Goal: Information Seeking & Learning: Stay updated

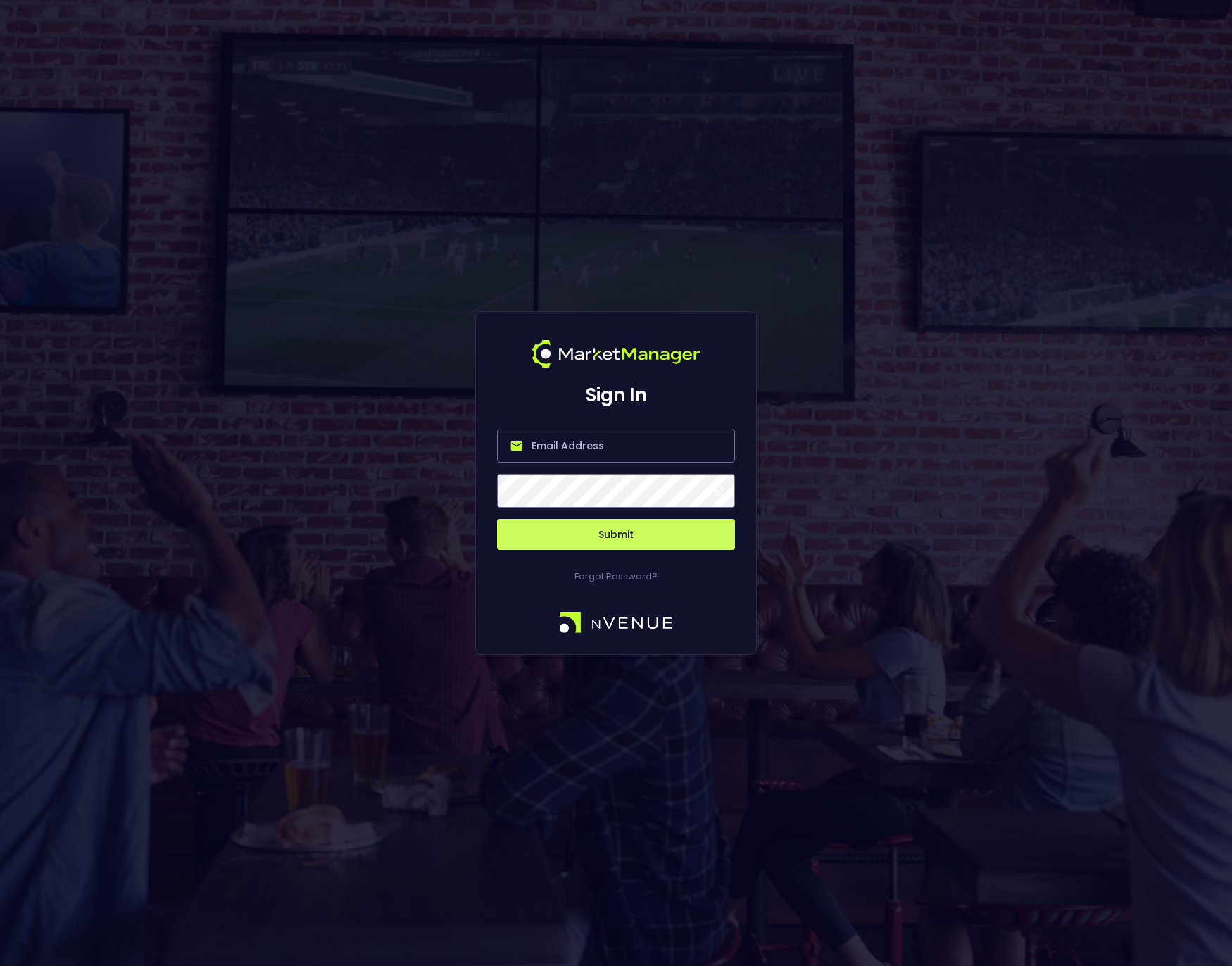
type input "[PERSON_NAME][EMAIL_ADDRESS][DOMAIN_NAME]"
click at [565, 530] on button "Submit" at bounding box center [616, 535] width 238 height 31
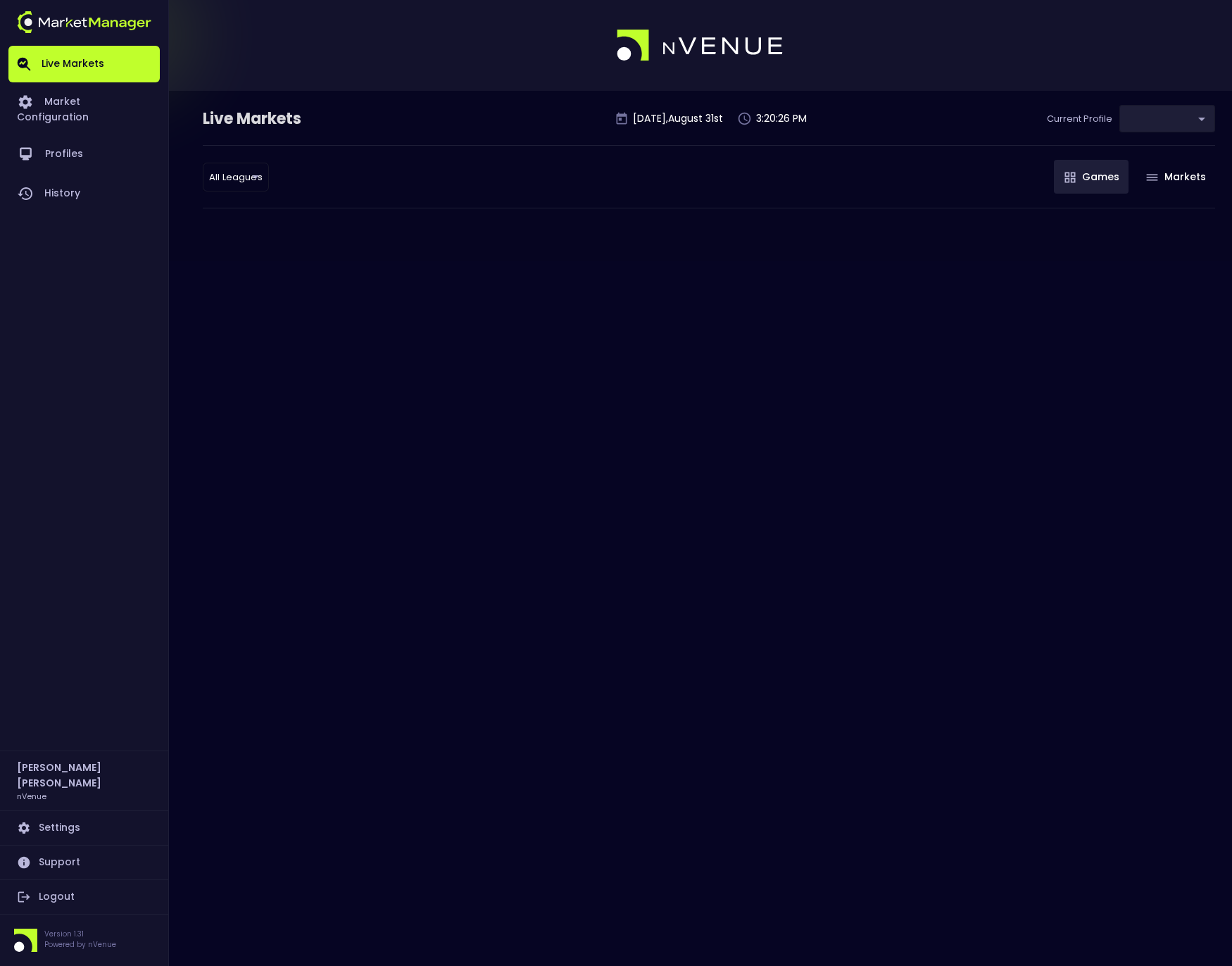
type input "0a763355-b225-40e6-8c79-2dda4ec7b2cf"
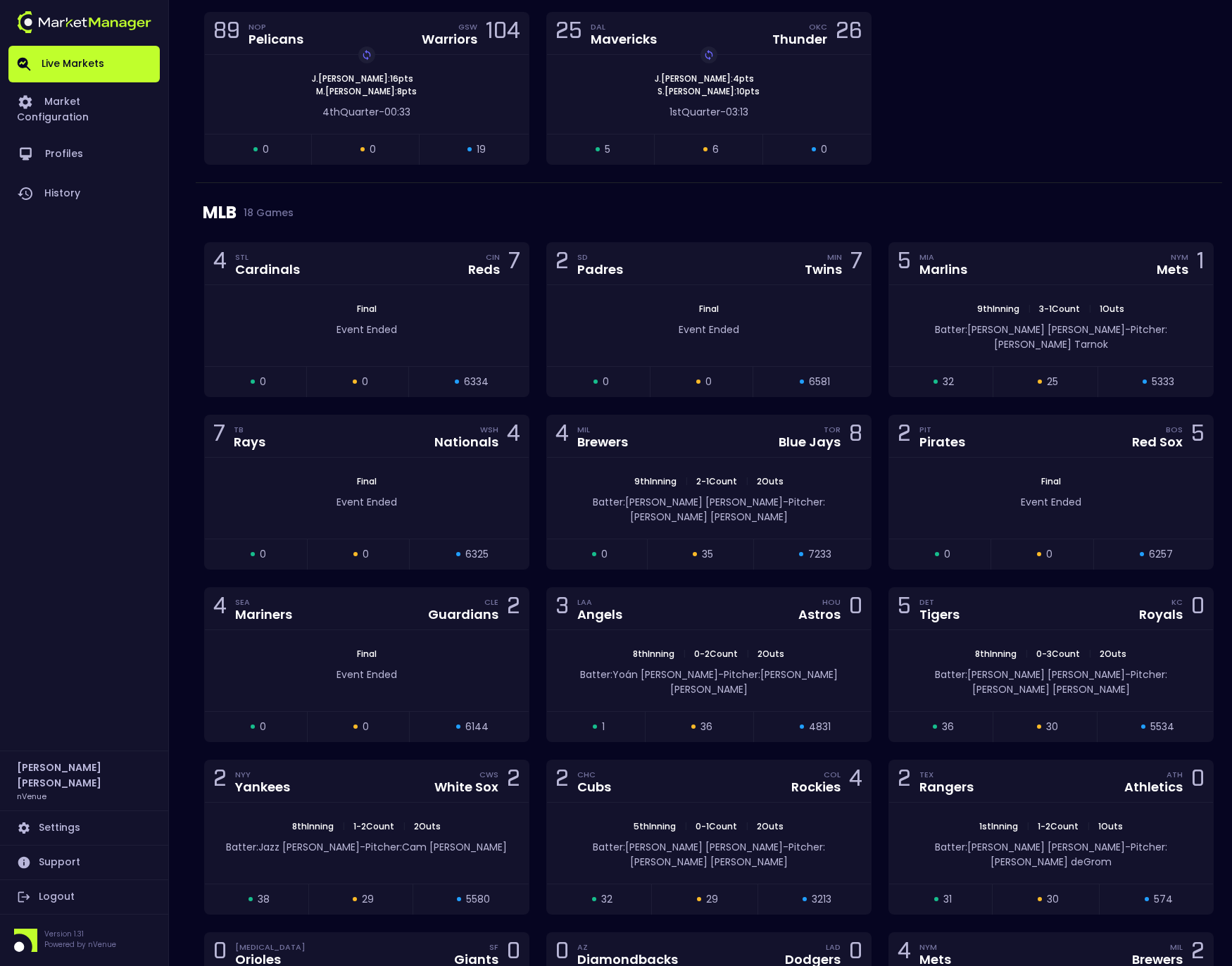
scroll to position [1997, 0]
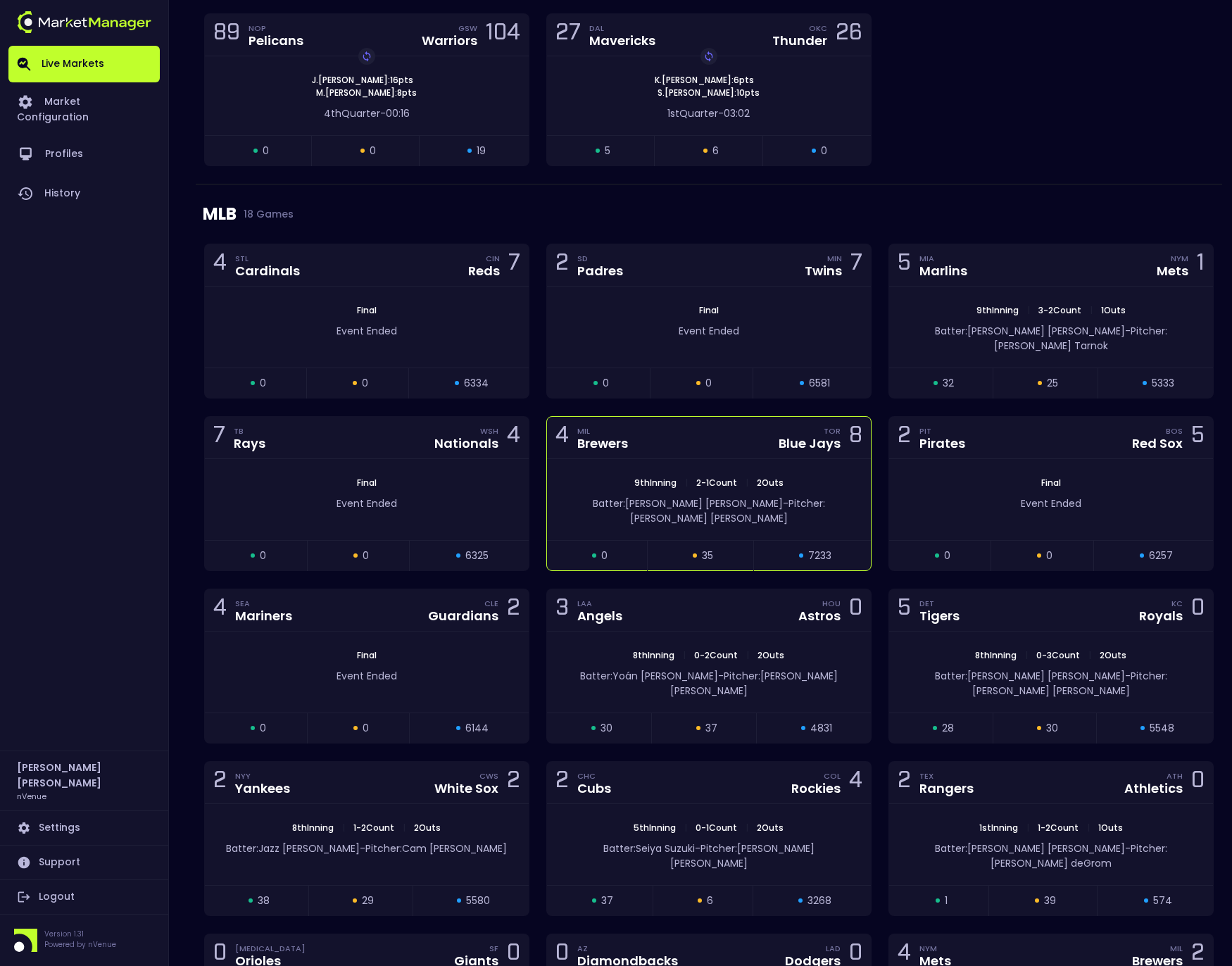
click at [692, 503] on div "9th Inning | 2 - 1 Count | 2 Outs Batter: [PERSON_NAME]: [PERSON_NAME]" at bounding box center [709, 500] width 324 height 81
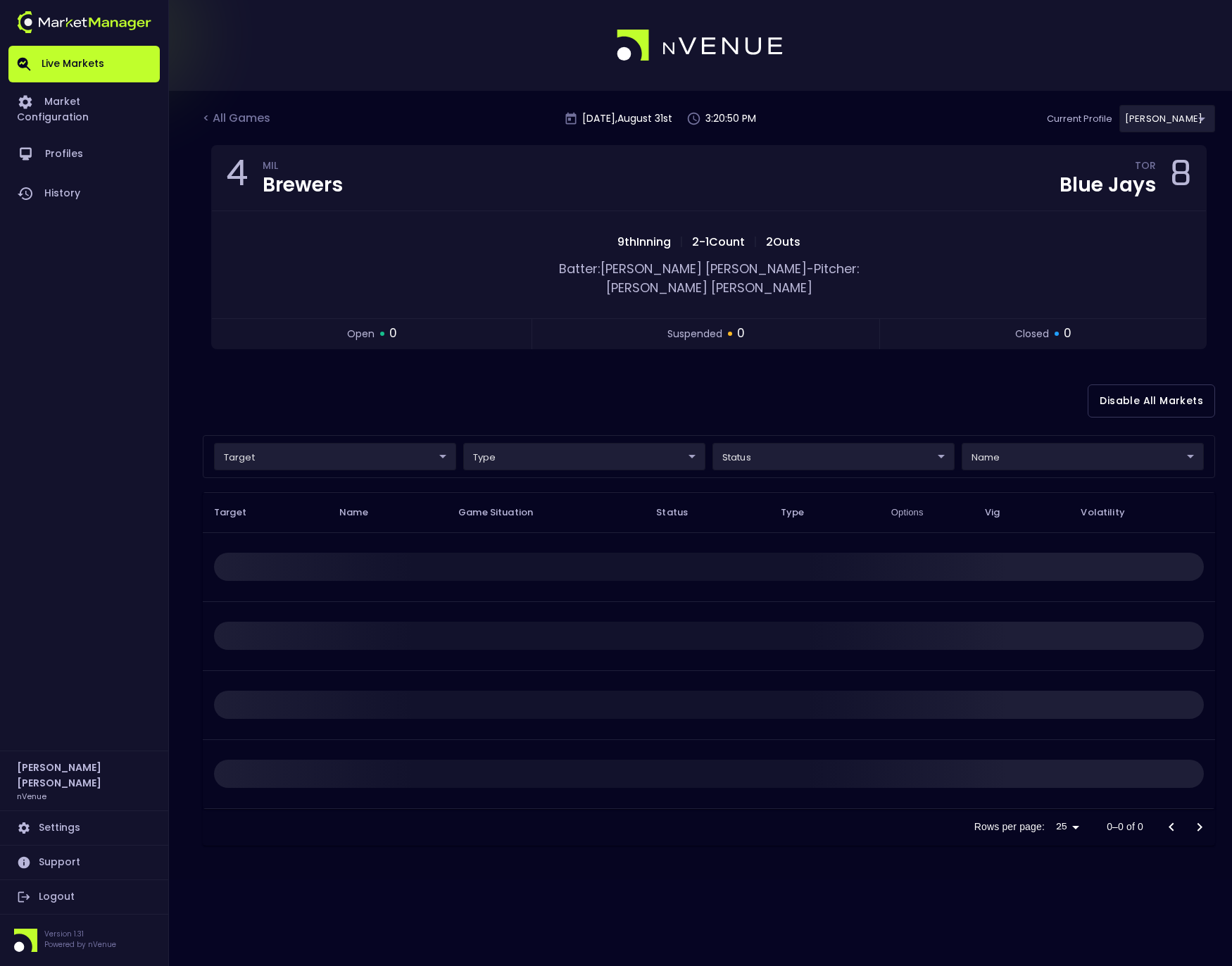
scroll to position [0, 0]
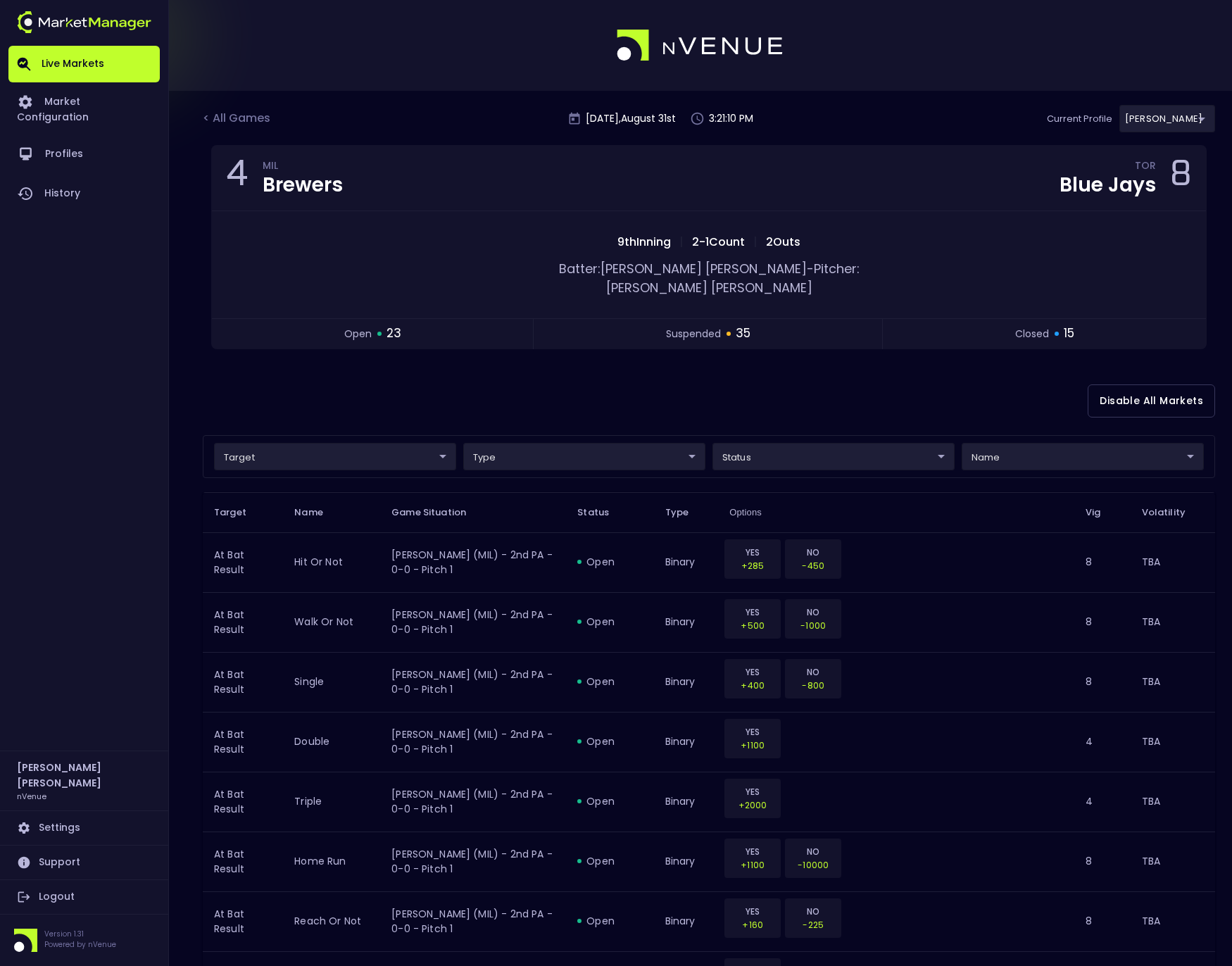
click at [224, 38] on div at bounding box center [616, 45] width 1232 height 91
click at [211, 121] on div "< All Games" at bounding box center [237, 119] width 70 height 18
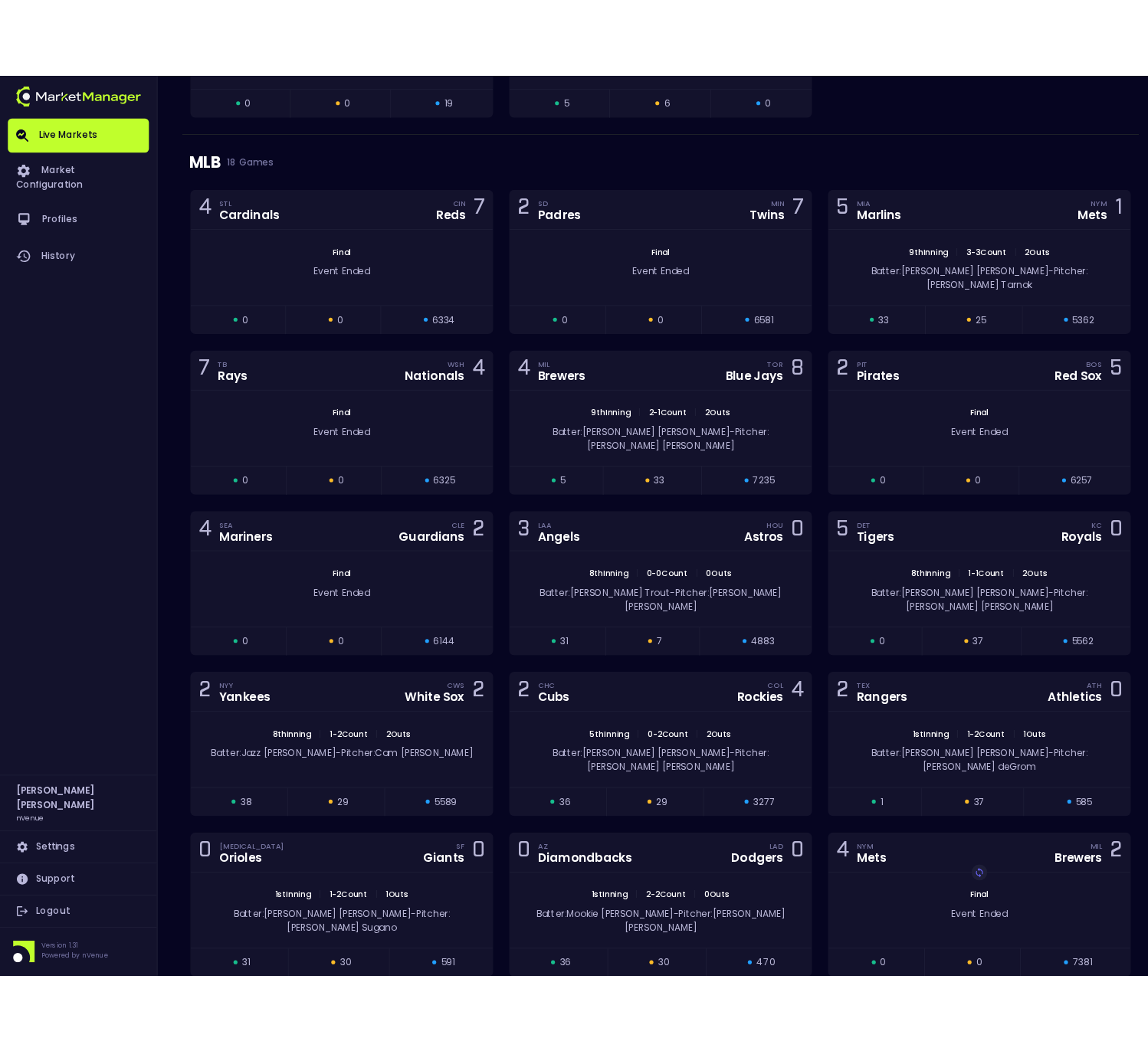
scroll to position [2292, 0]
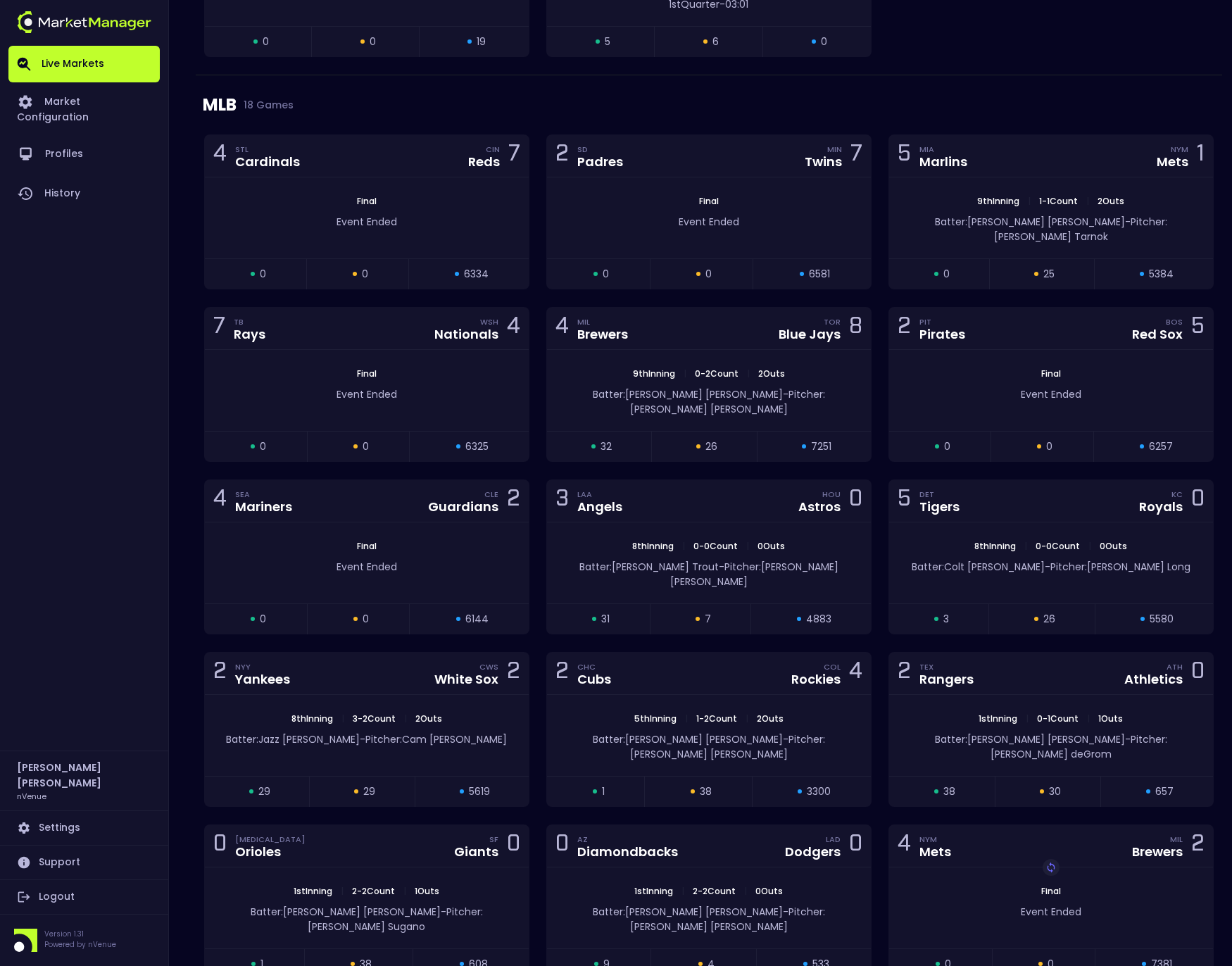
click at [50, 549] on div "Live Markets Market Configuration Profiles History" at bounding box center [84, 398] width 151 height 705
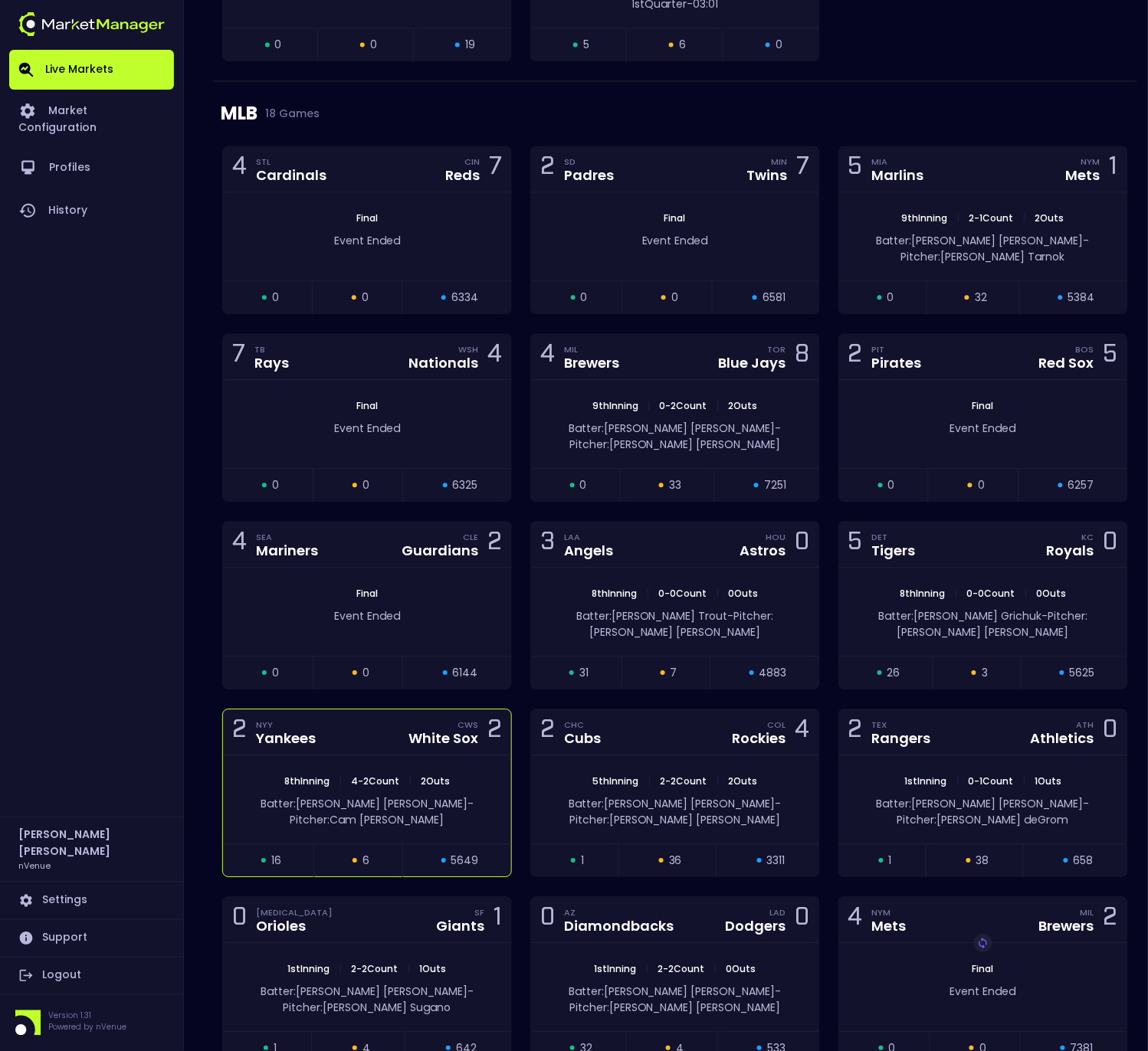
click at [376, 775] on span "4 - 2 Count" at bounding box center [376, 782] width 58 height 13
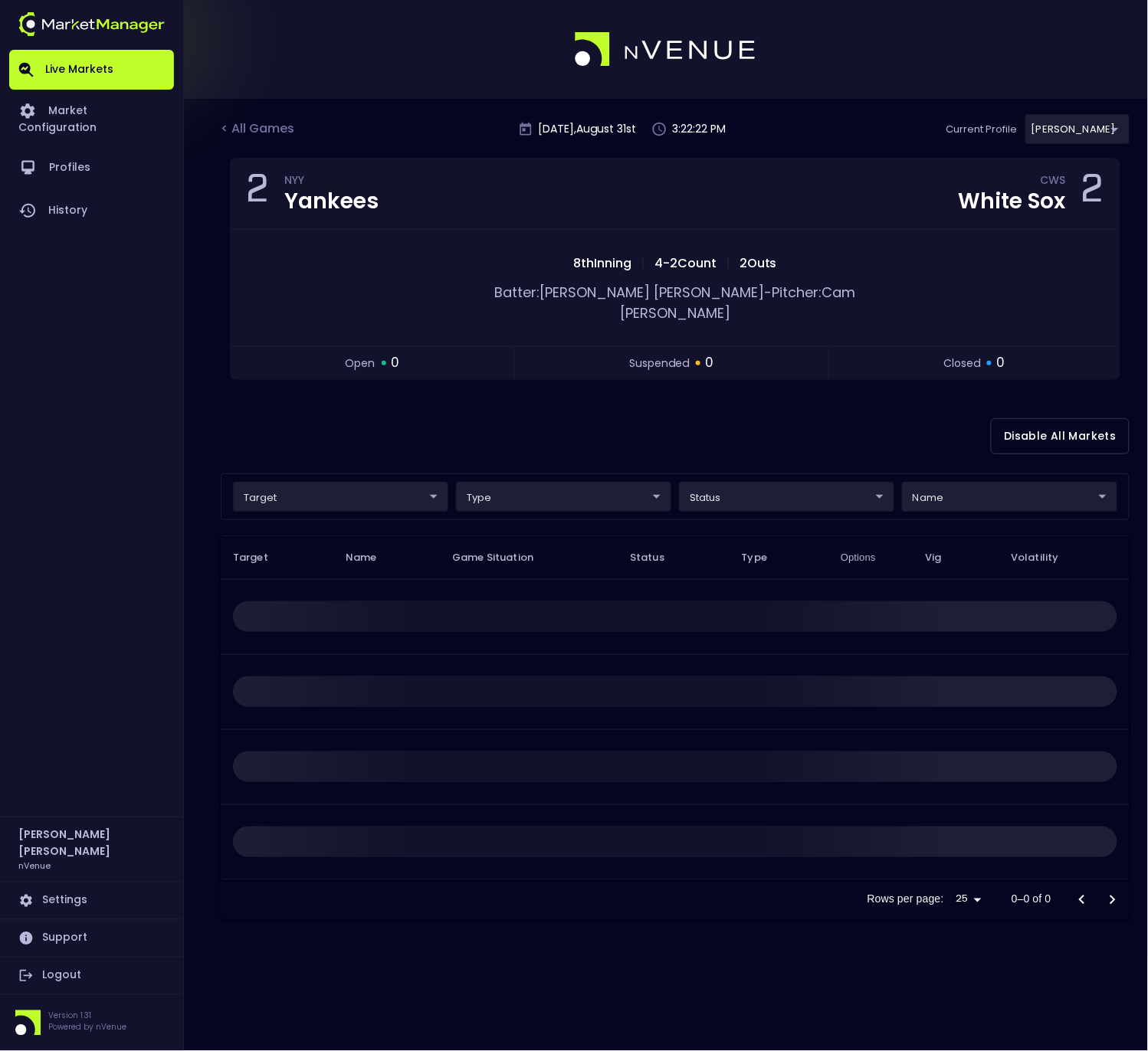
scroll to position [0, 0]
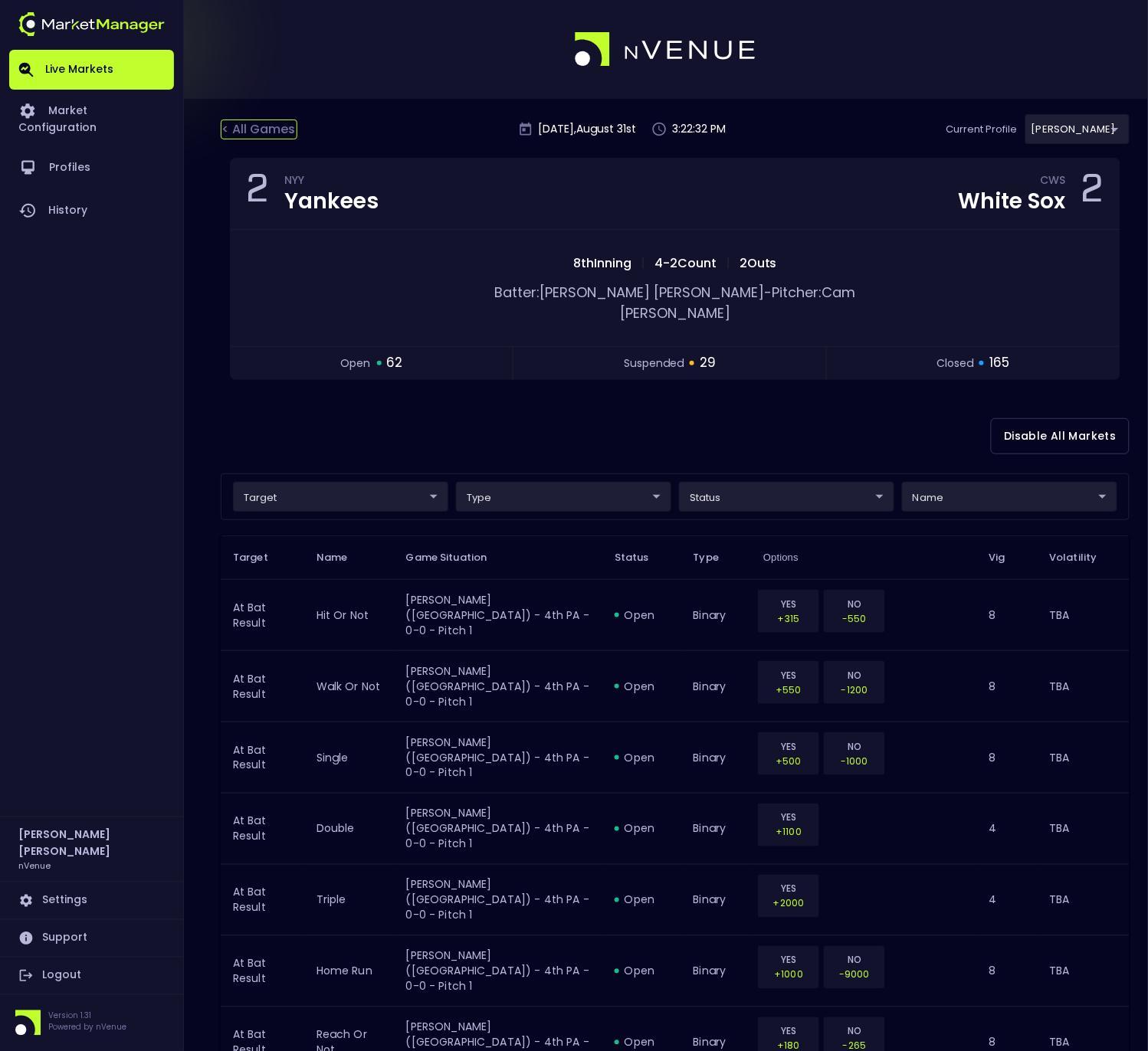
click at [248, 131] on div "< All Games" at bounding box center [258, 129] width 76 height 20
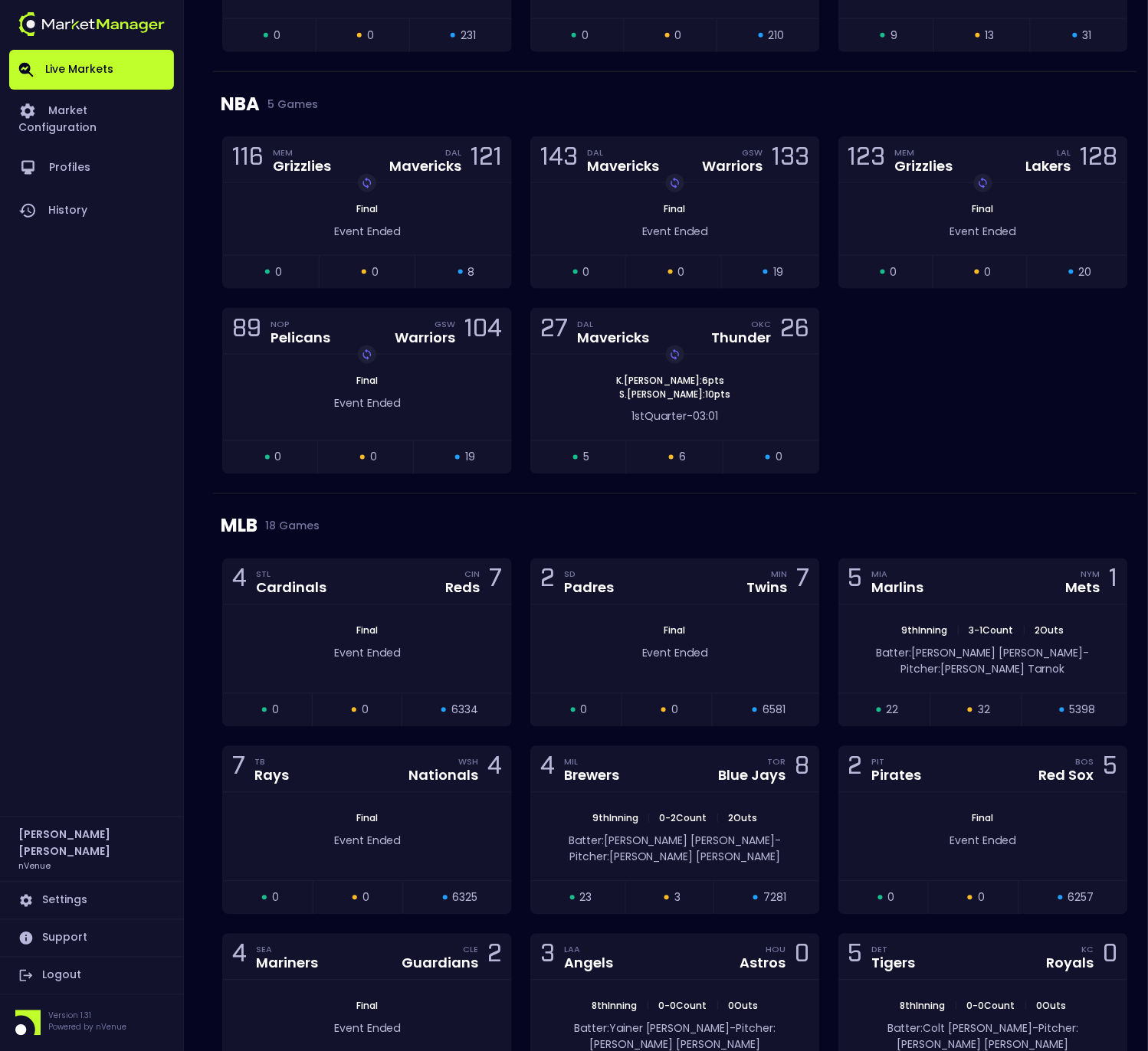
scroll to position [2260, 0]
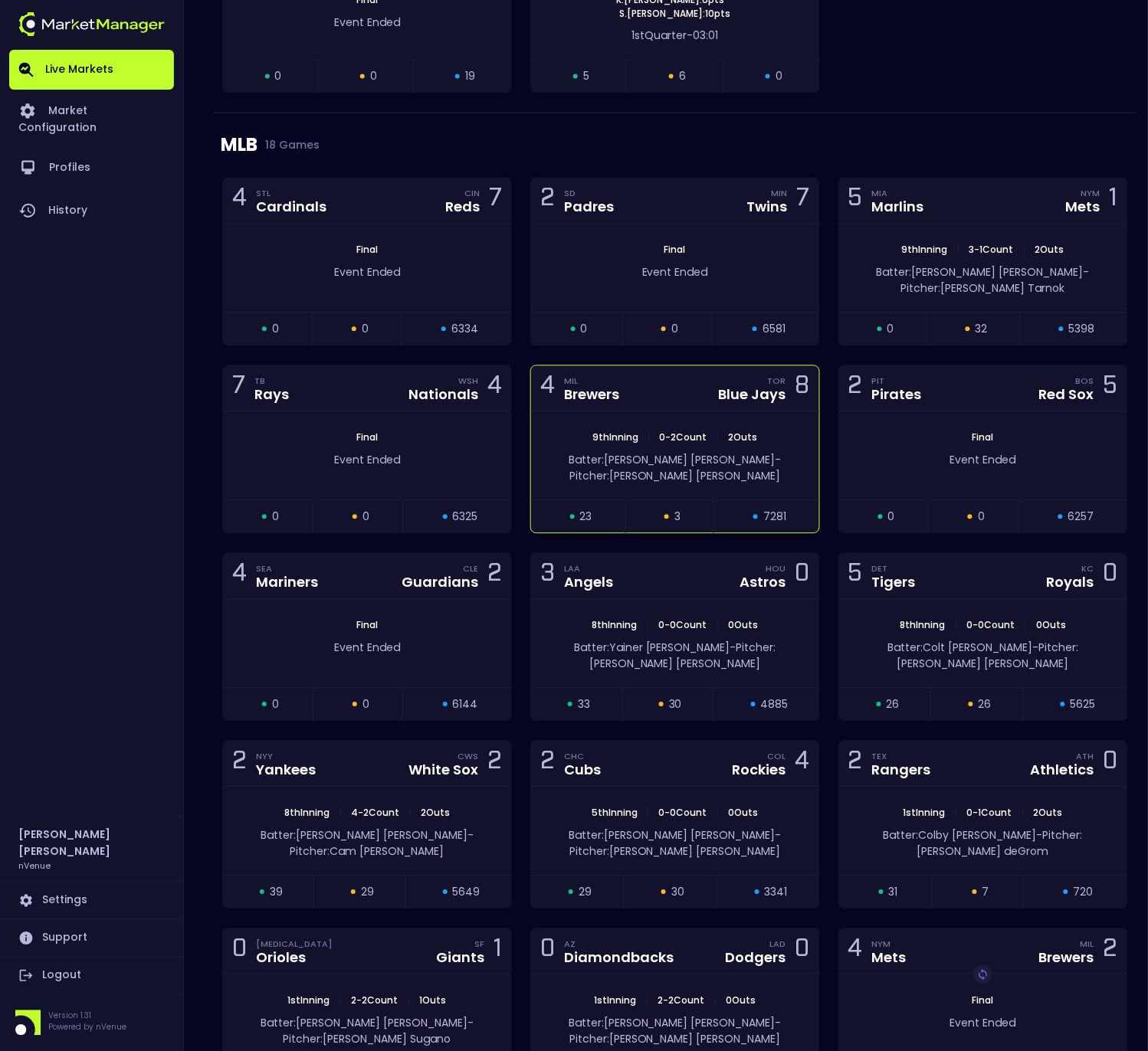
click at [654, 459] on div "9th Inning | 0 - 2 Count | 2 Outs Batter: [PERSON_NAME]: [PERSON_NAME]" at bounding box center [675, 456] width 288 height 88
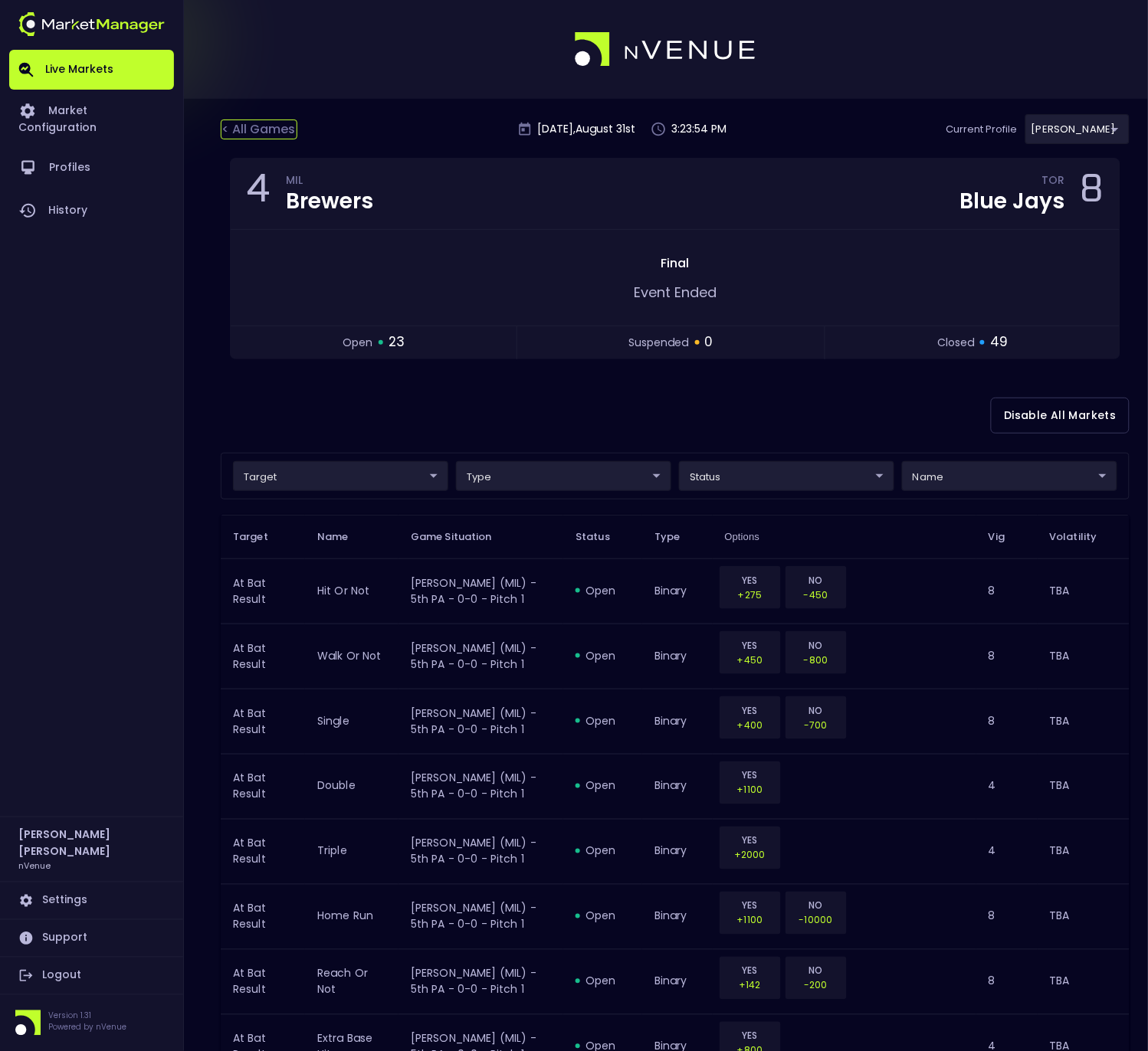
click at [273, 126] on div "< All Games" at bounding box center [258, 129] width 76 height 20
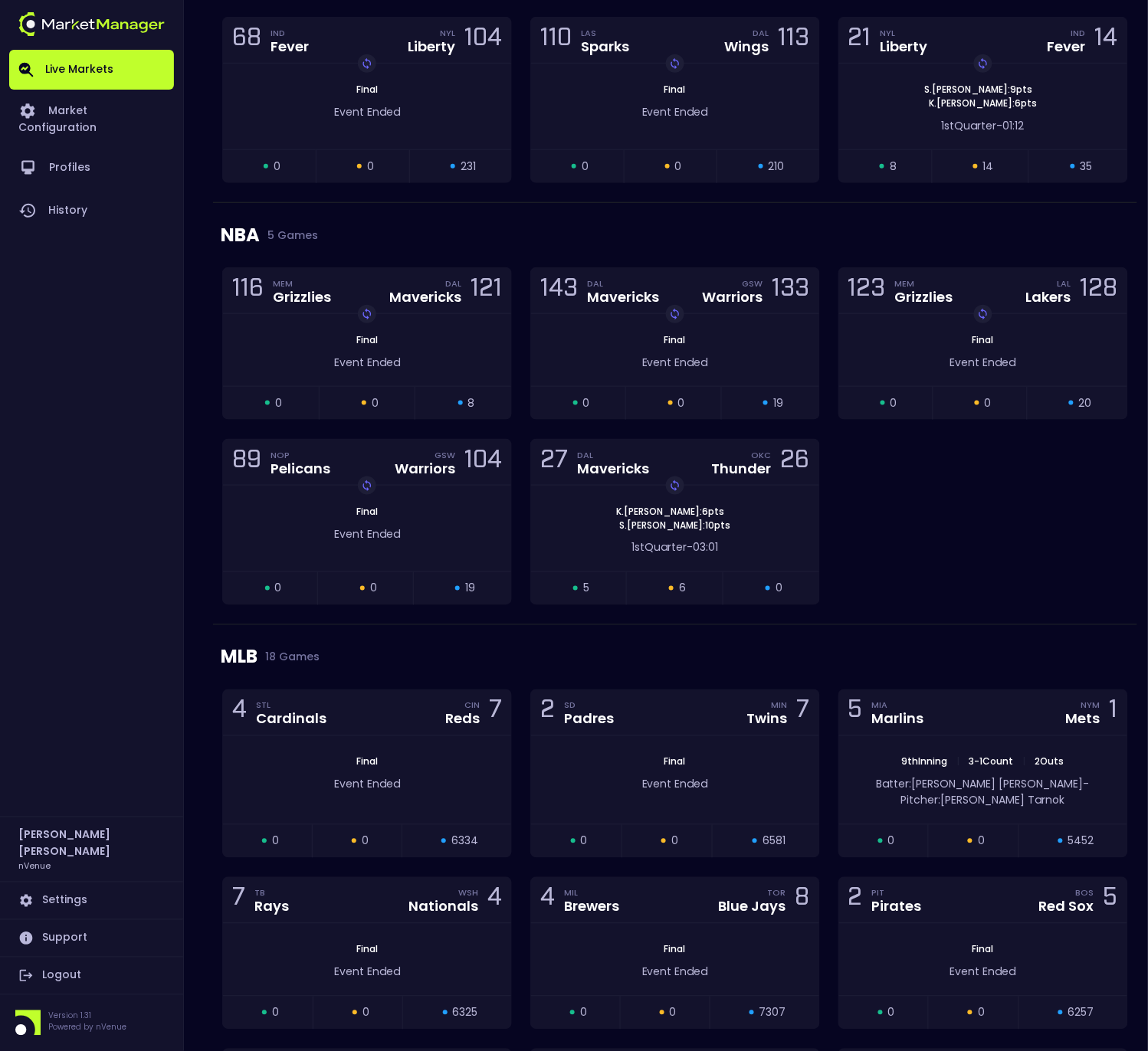
scroll to position [1997, 0]
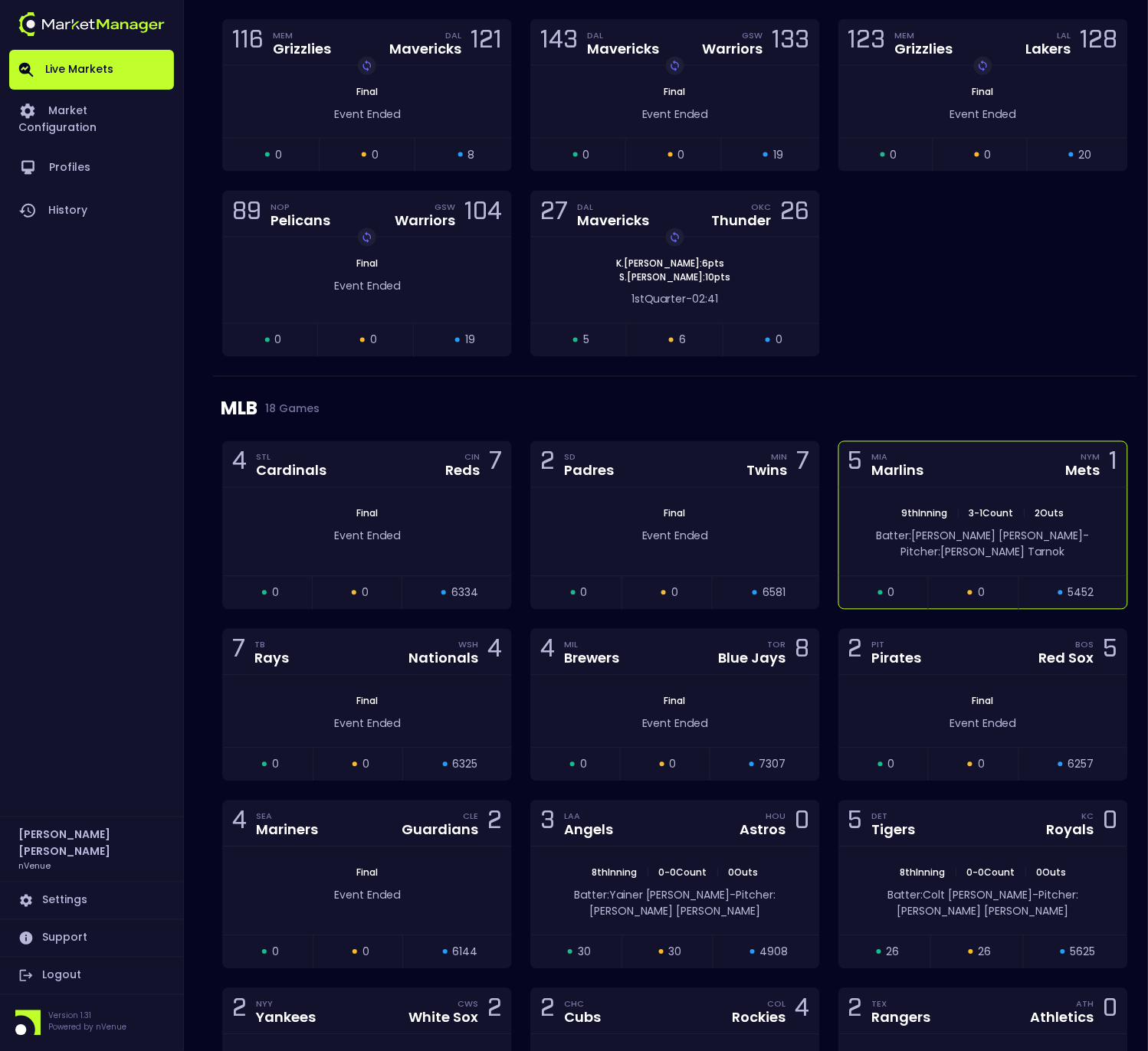
click at [940, 503] on div "9th Inning | 3 - 1 Count | 2 Outs Batter: [PERSON_NAME]: [PERSON_NAME]" at bounding box center [983, 532] width 288 height 88
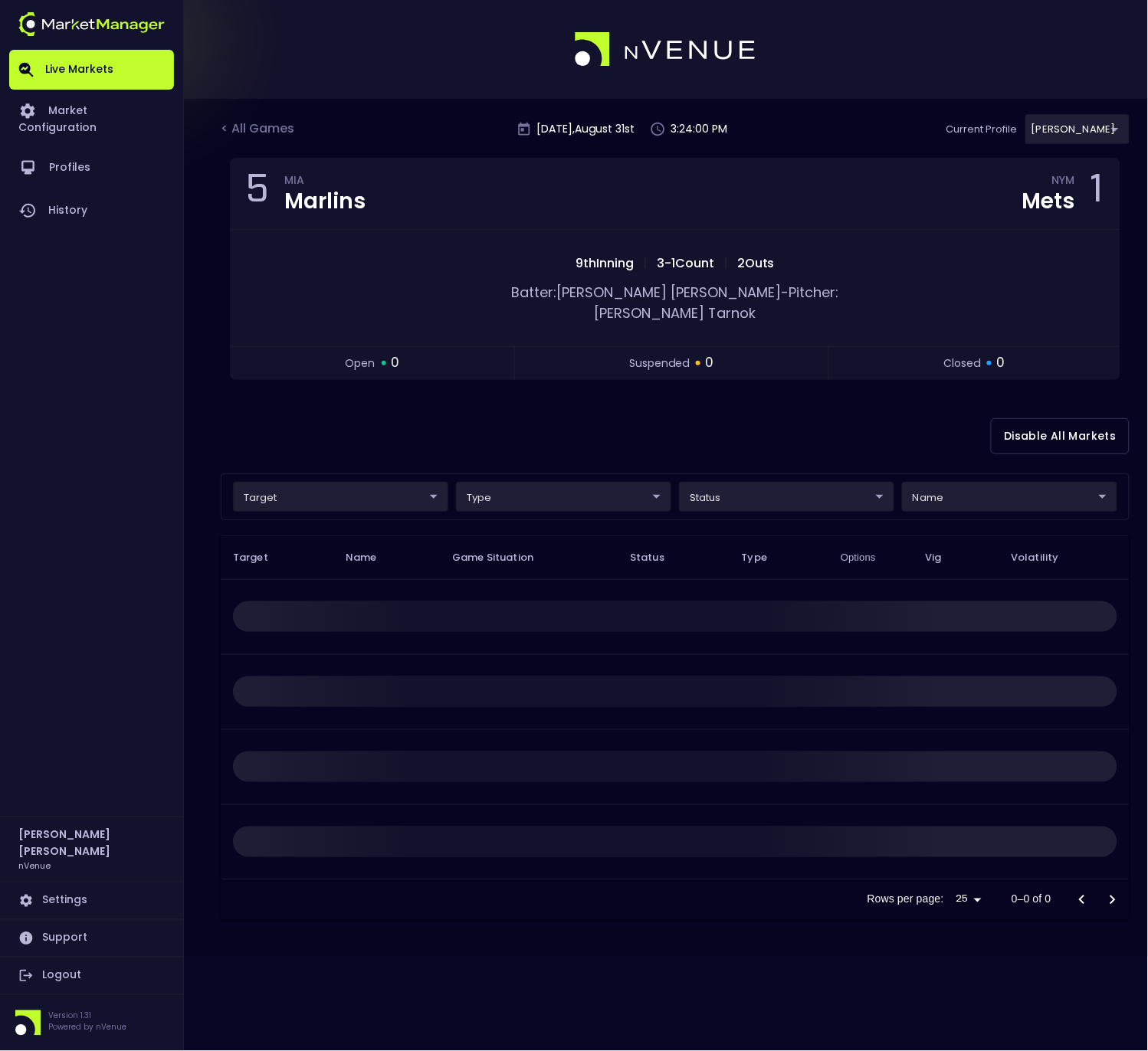
scroll to position [0, 0]
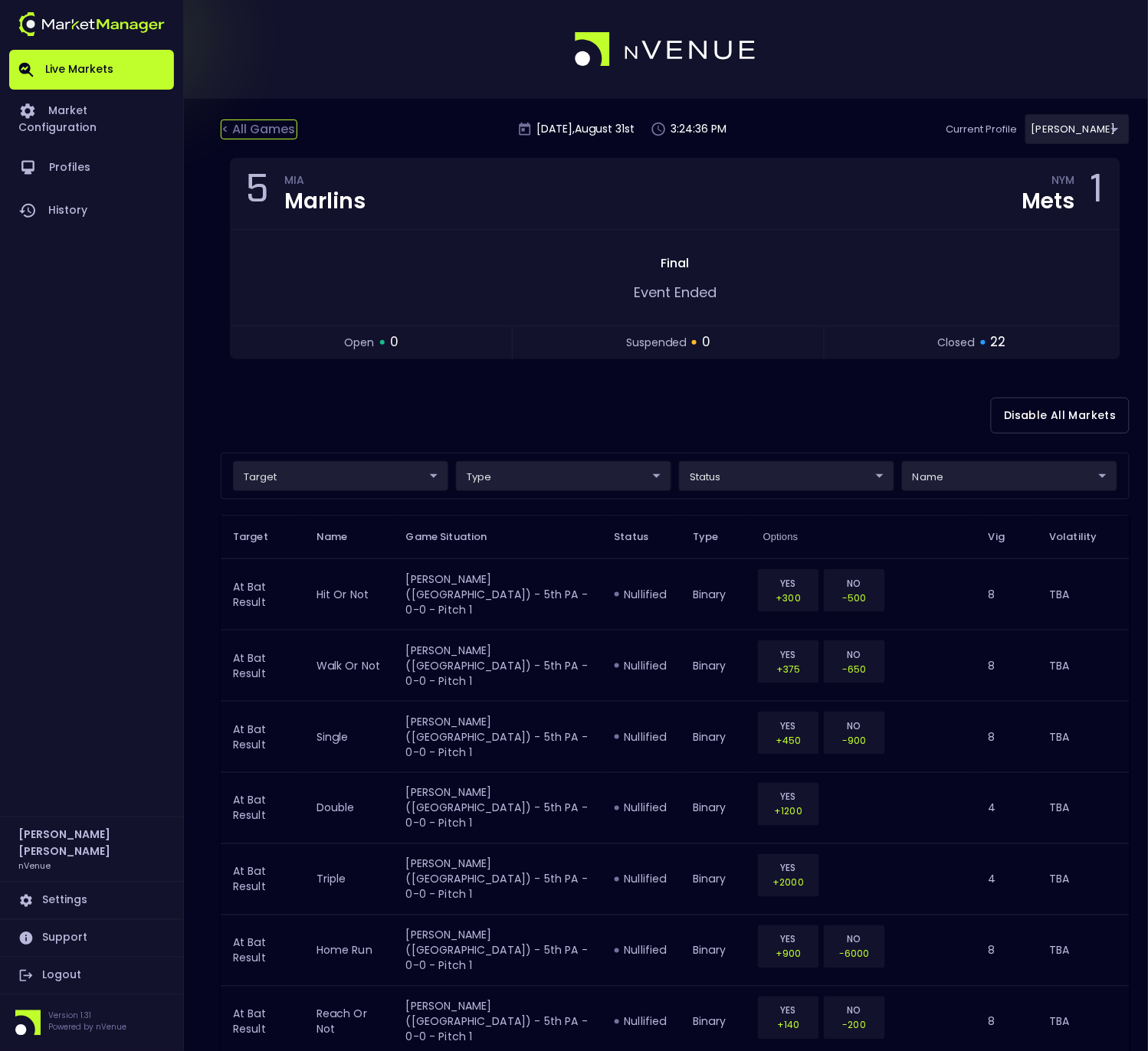
click at [282, 129] on div "< All Games" at bounding box center [258, 129] width 76 height 20
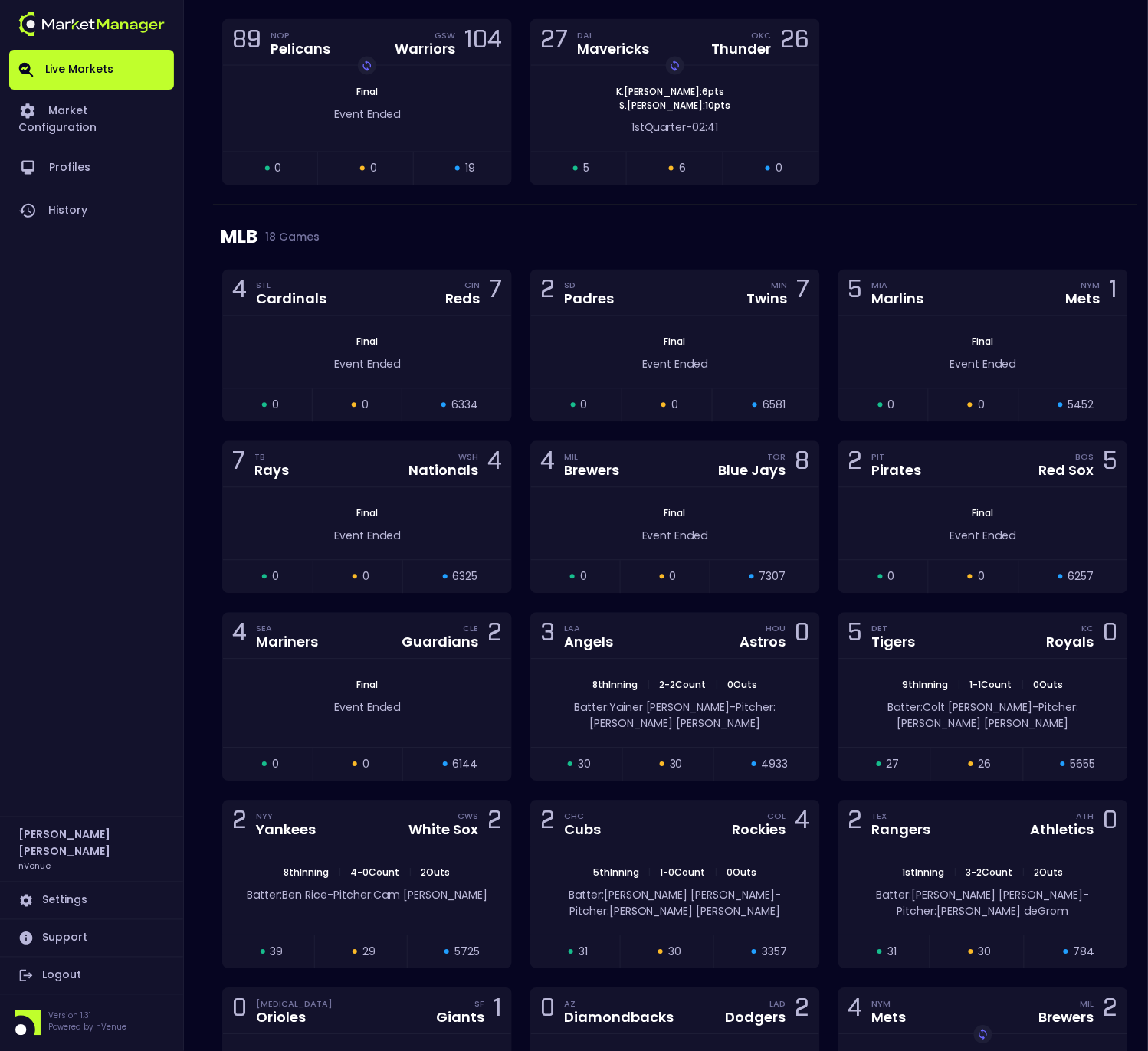
scroll to position [2176, 0]
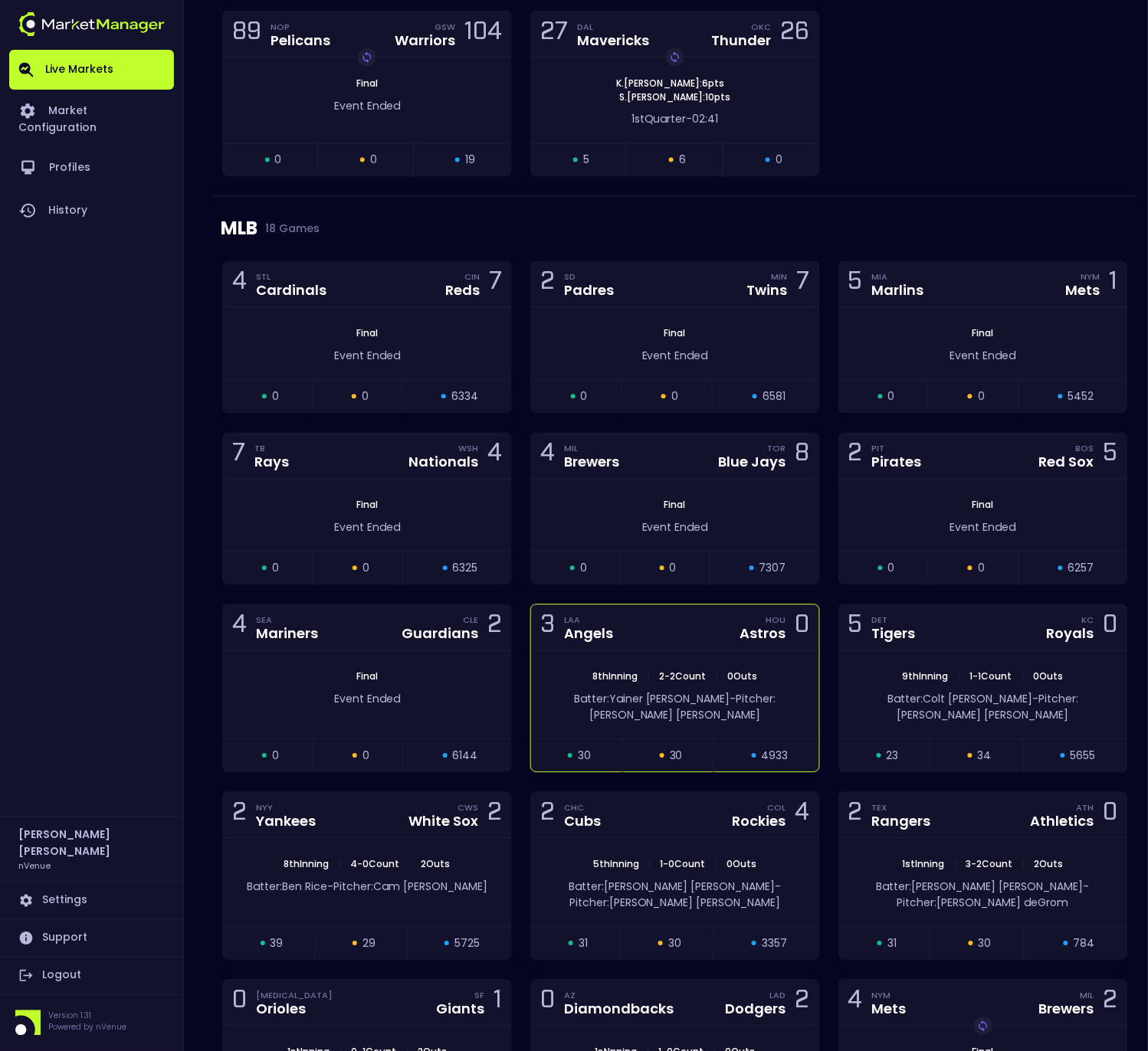
click at [622, 674] on div "8th Inning | 2 - 2 Count | 0 Outs Batter: [PERSON_NAME]: [PERSON_NAME]" at bounding box center [675, 695] width 288 height 88
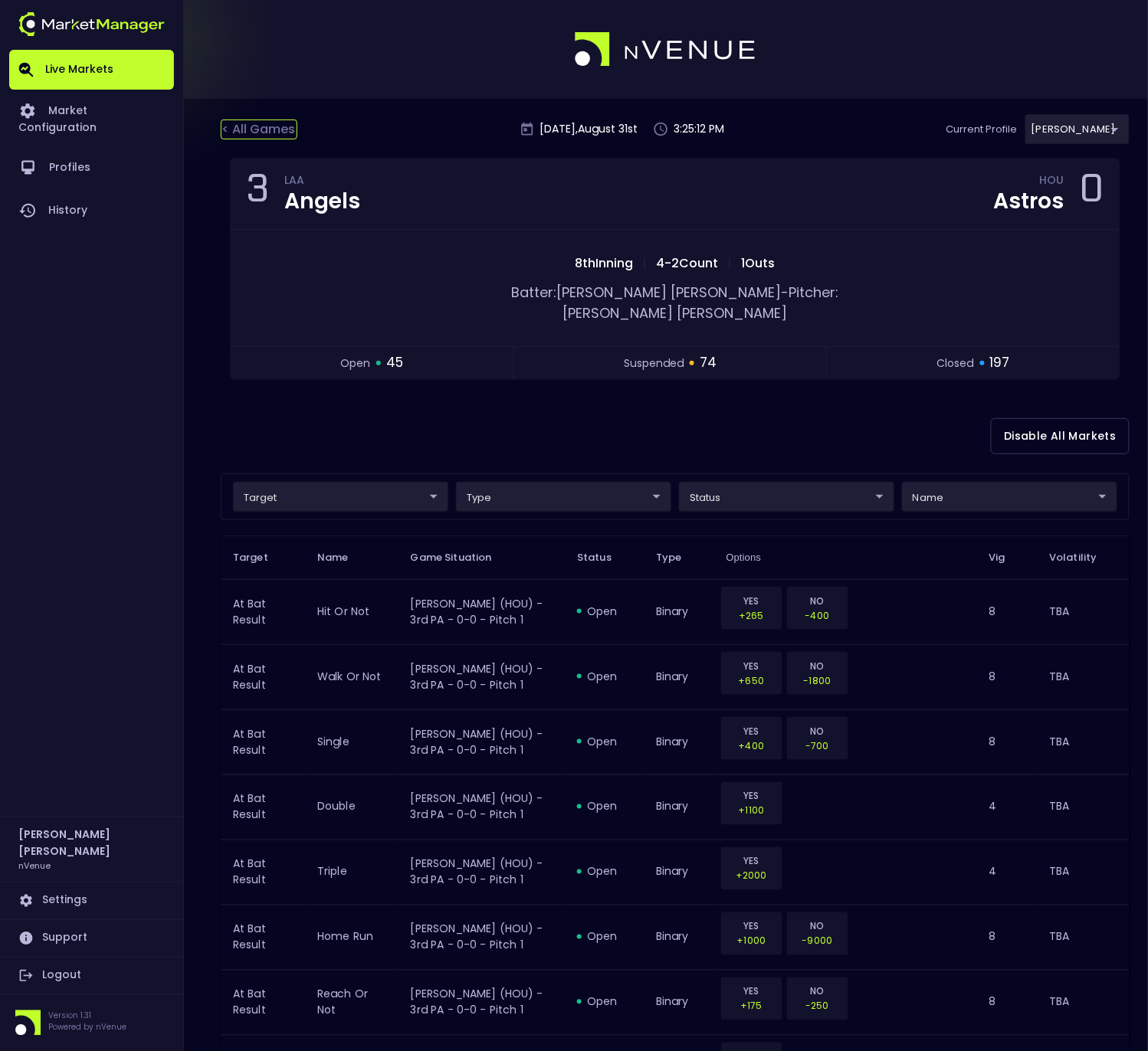
click at [256, 124] on div "< All Games" at bounding box center [258, 129] width 76 height 20
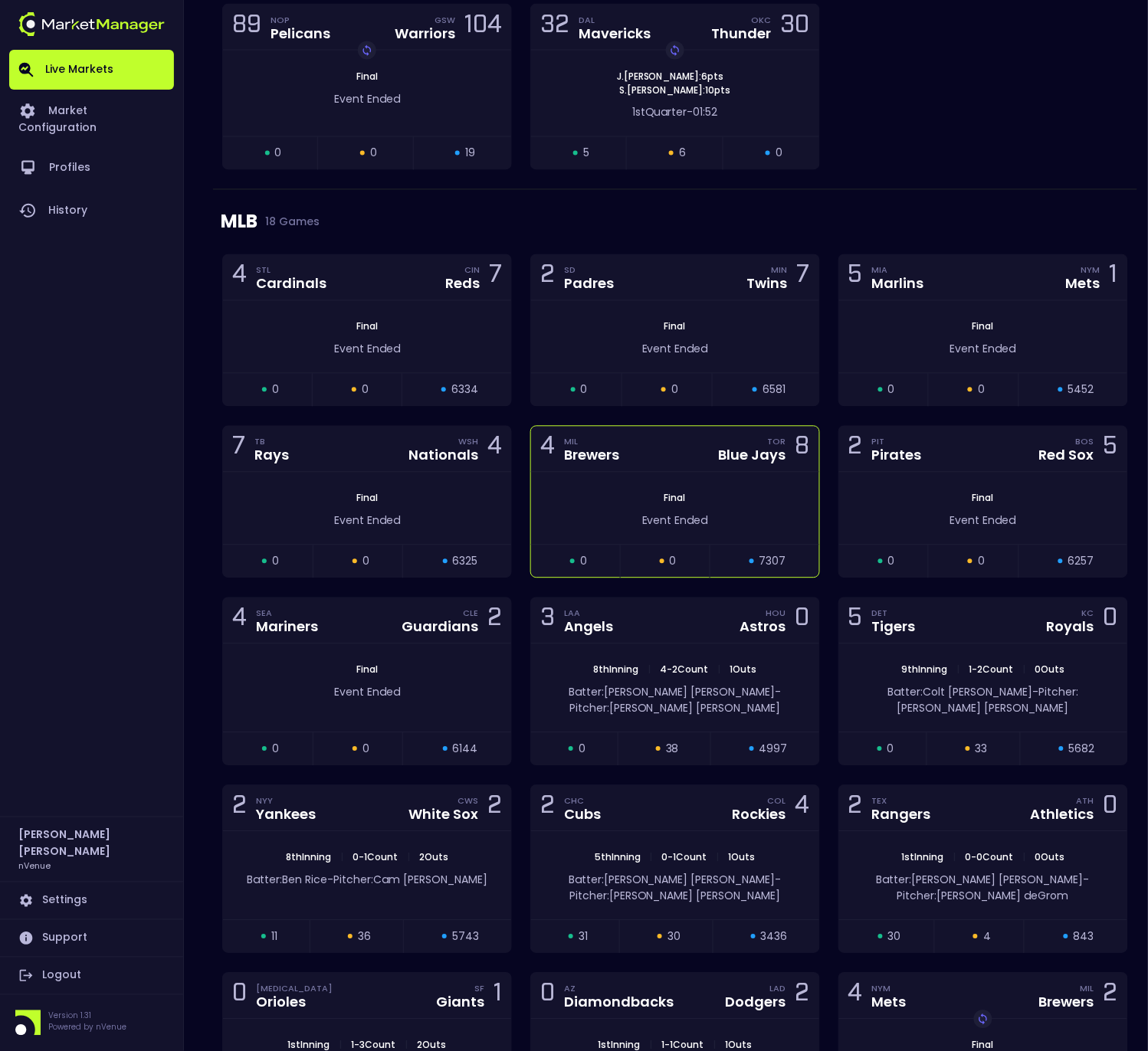
scroll to position [2185, 0]
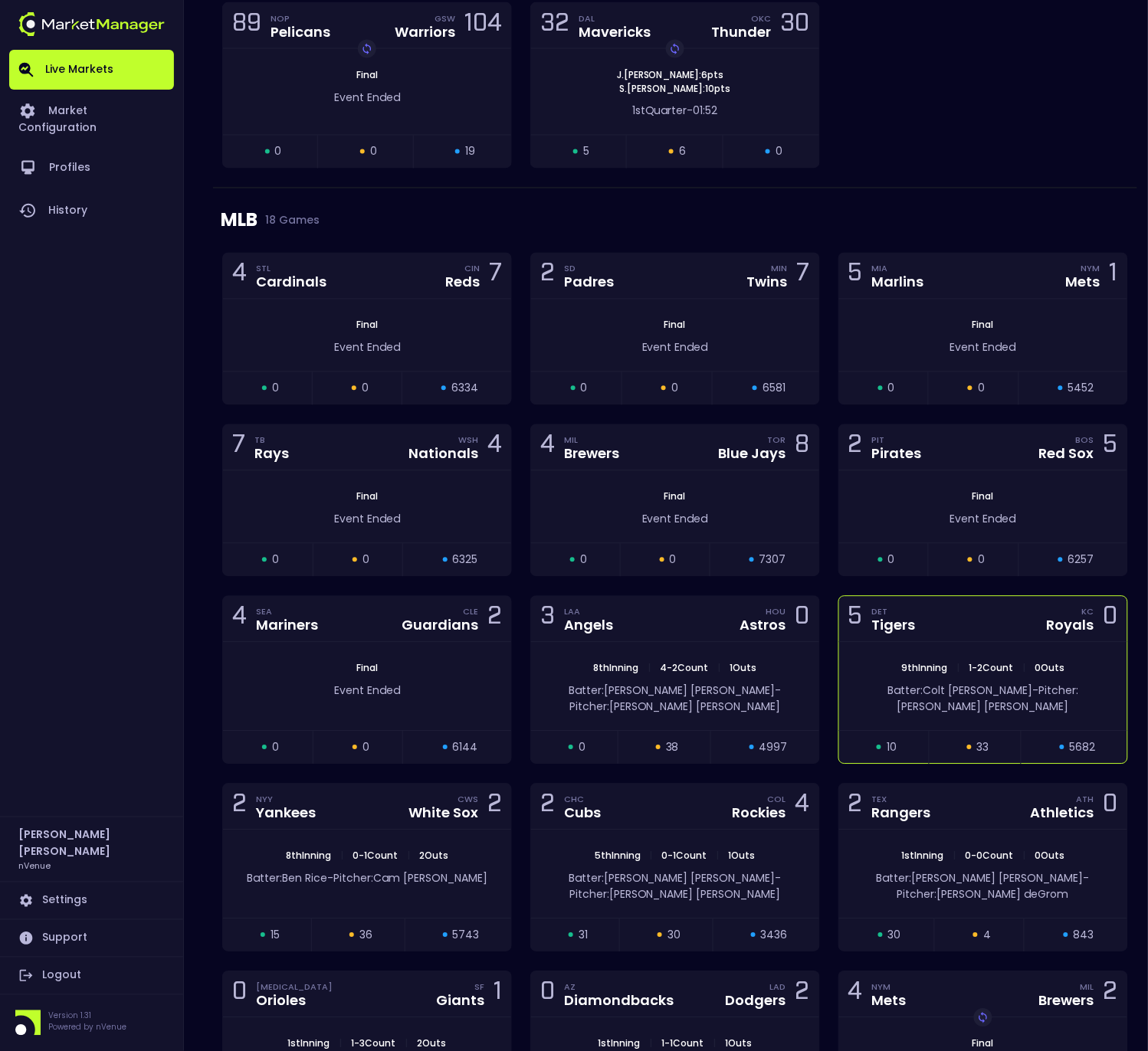
click at [930, 643] on div "5 DET Tigers [PERSON_NAME] 0" at bounding box center [983, 619] width 288 height 46
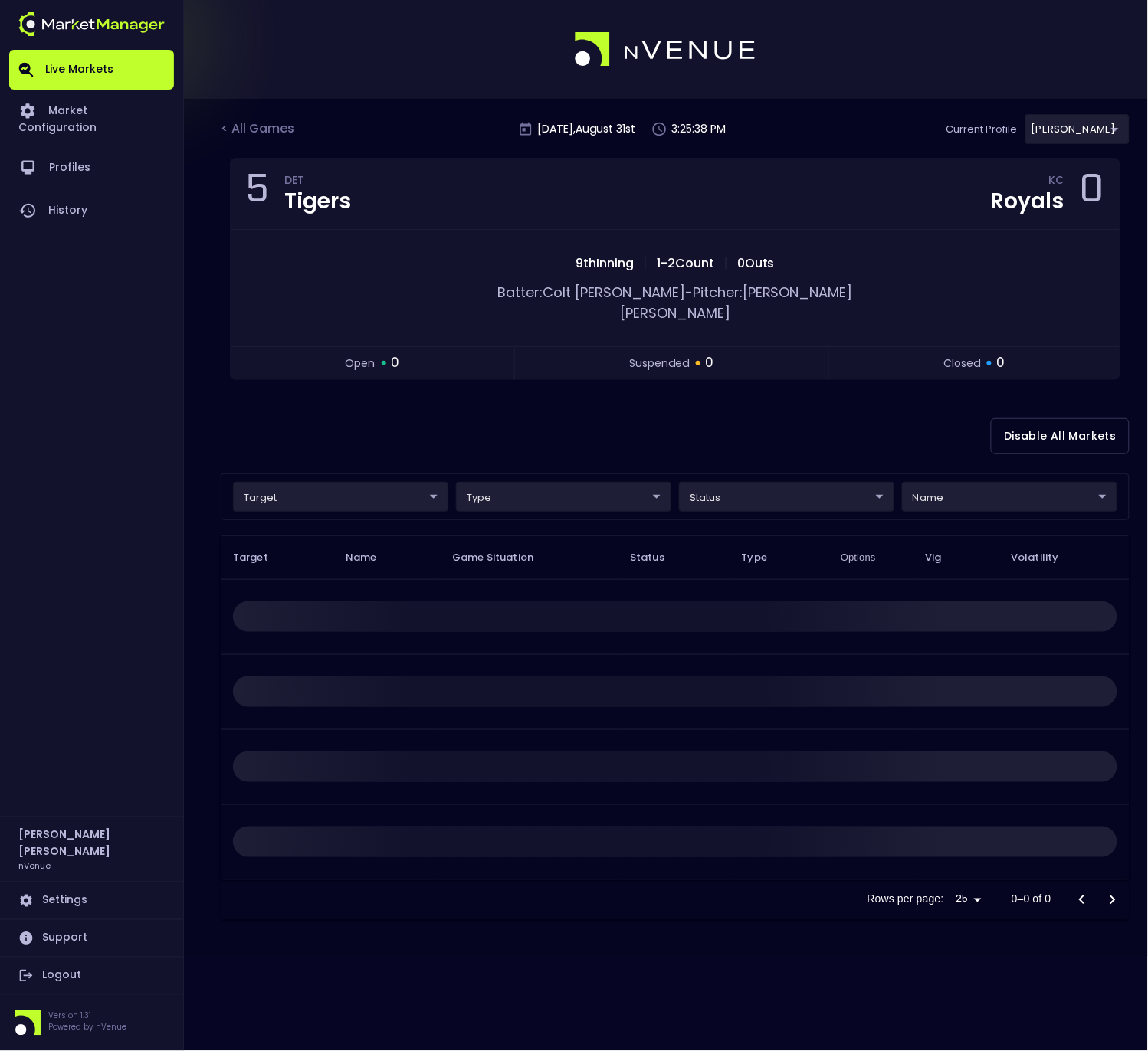
scroll to position [0, 0]
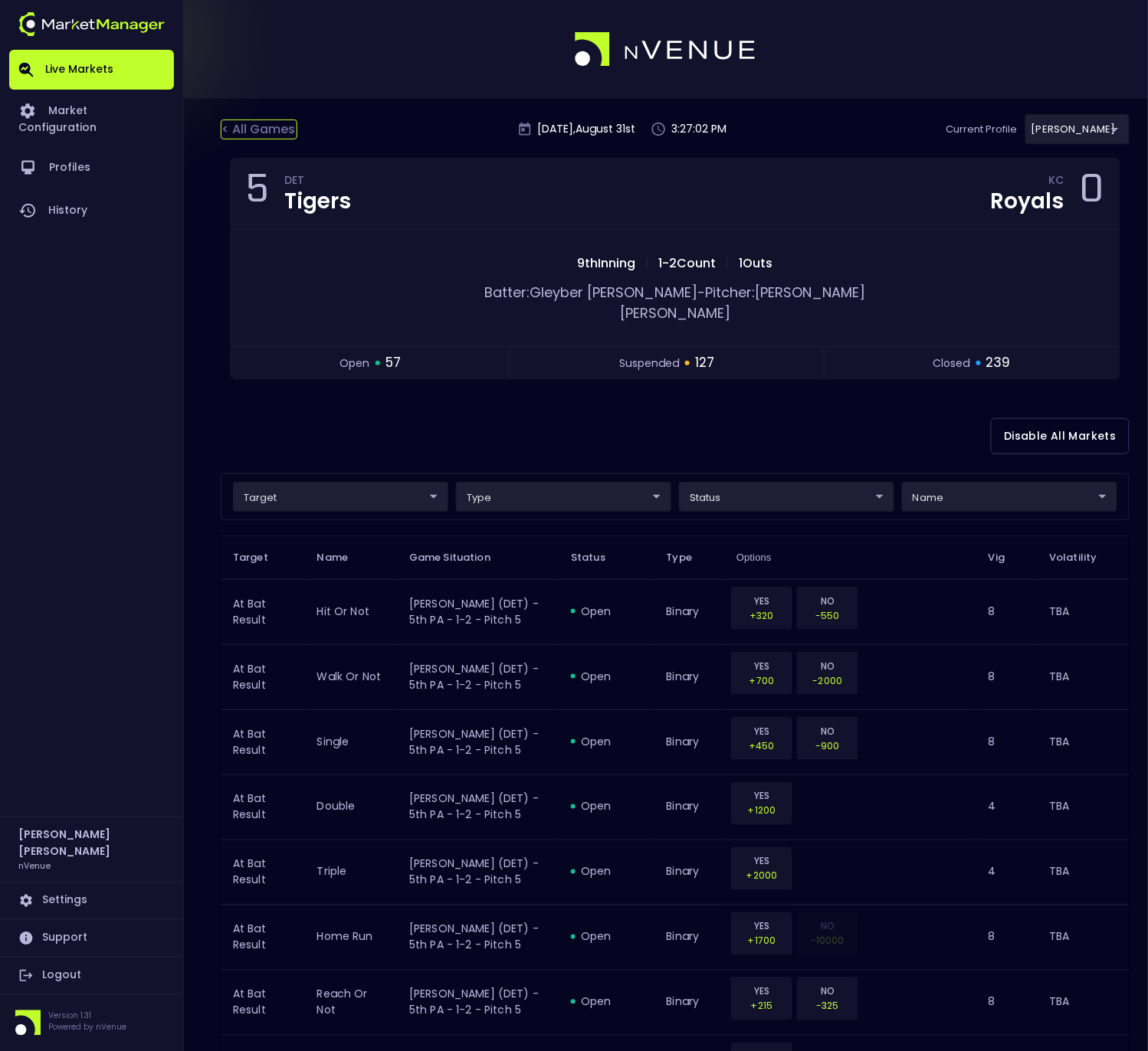
click at [269, 133] on div "< All Games" at bounding box center [258, 129] width 76 height 20
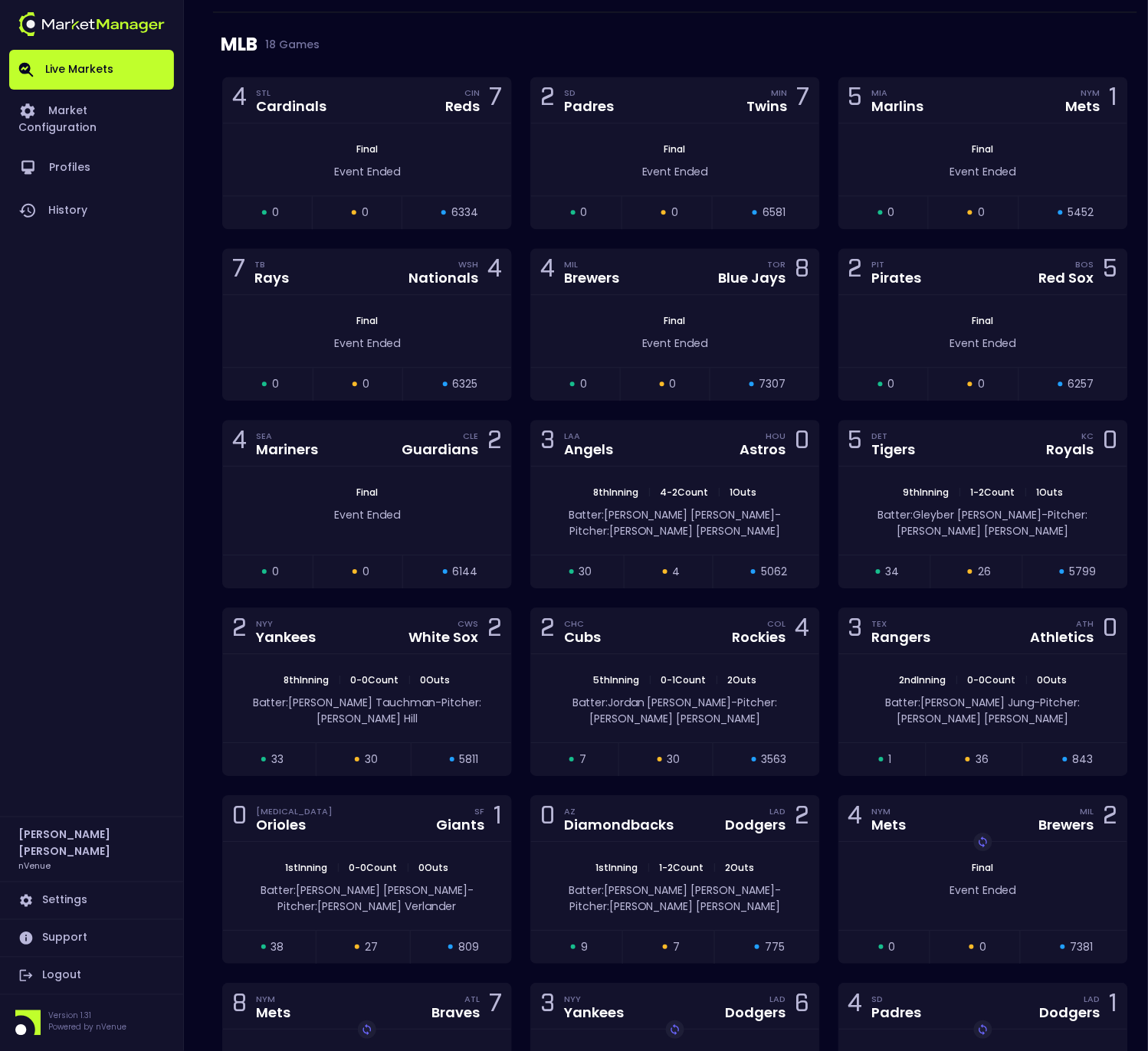
scroll to position [2362, 0]
click at [391, 624] on div "2 NYY Yankees CWS White Sox 2" at bounding box center [367, 630] width 288 height 46
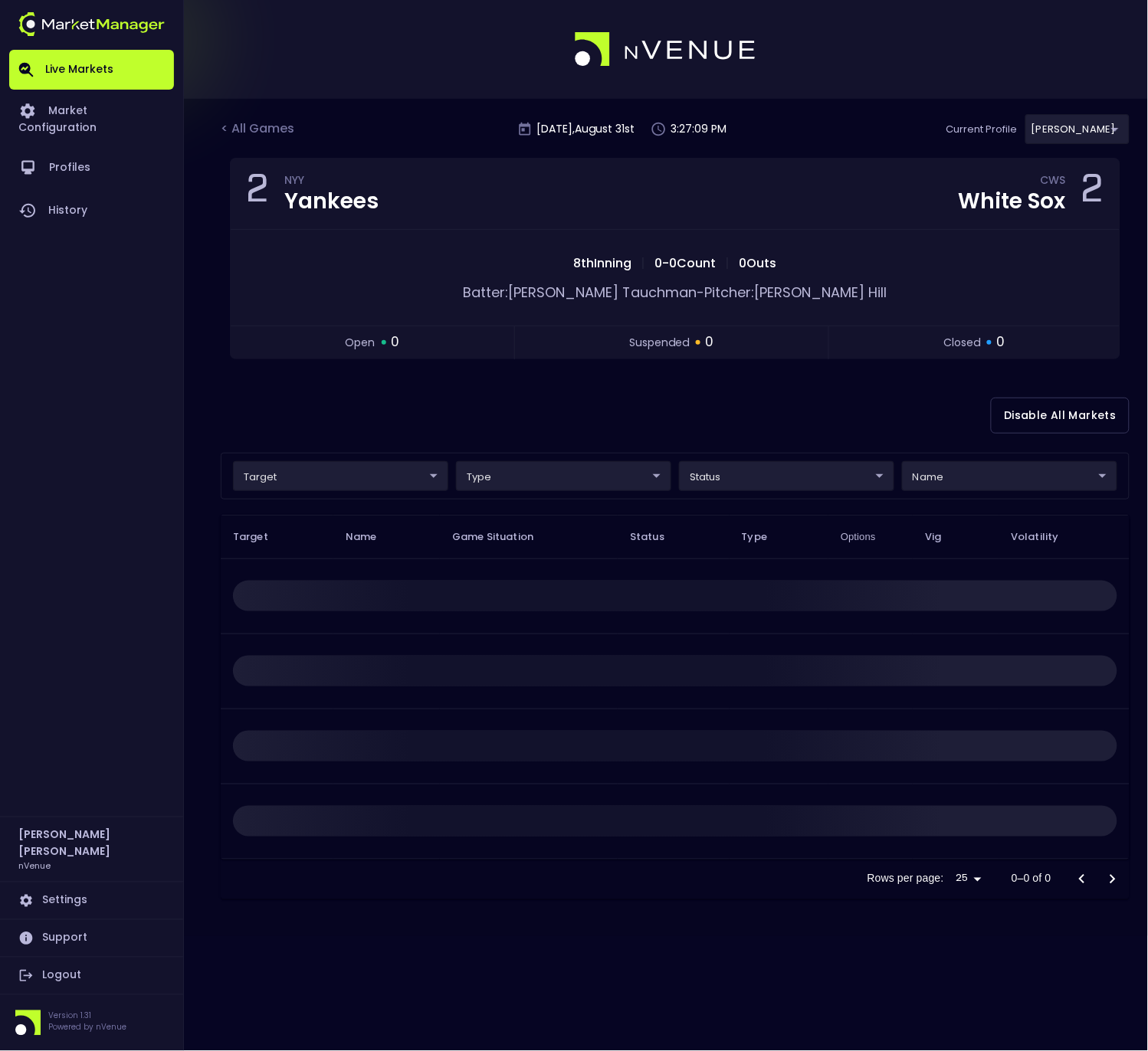
scroll to position [0, 0]
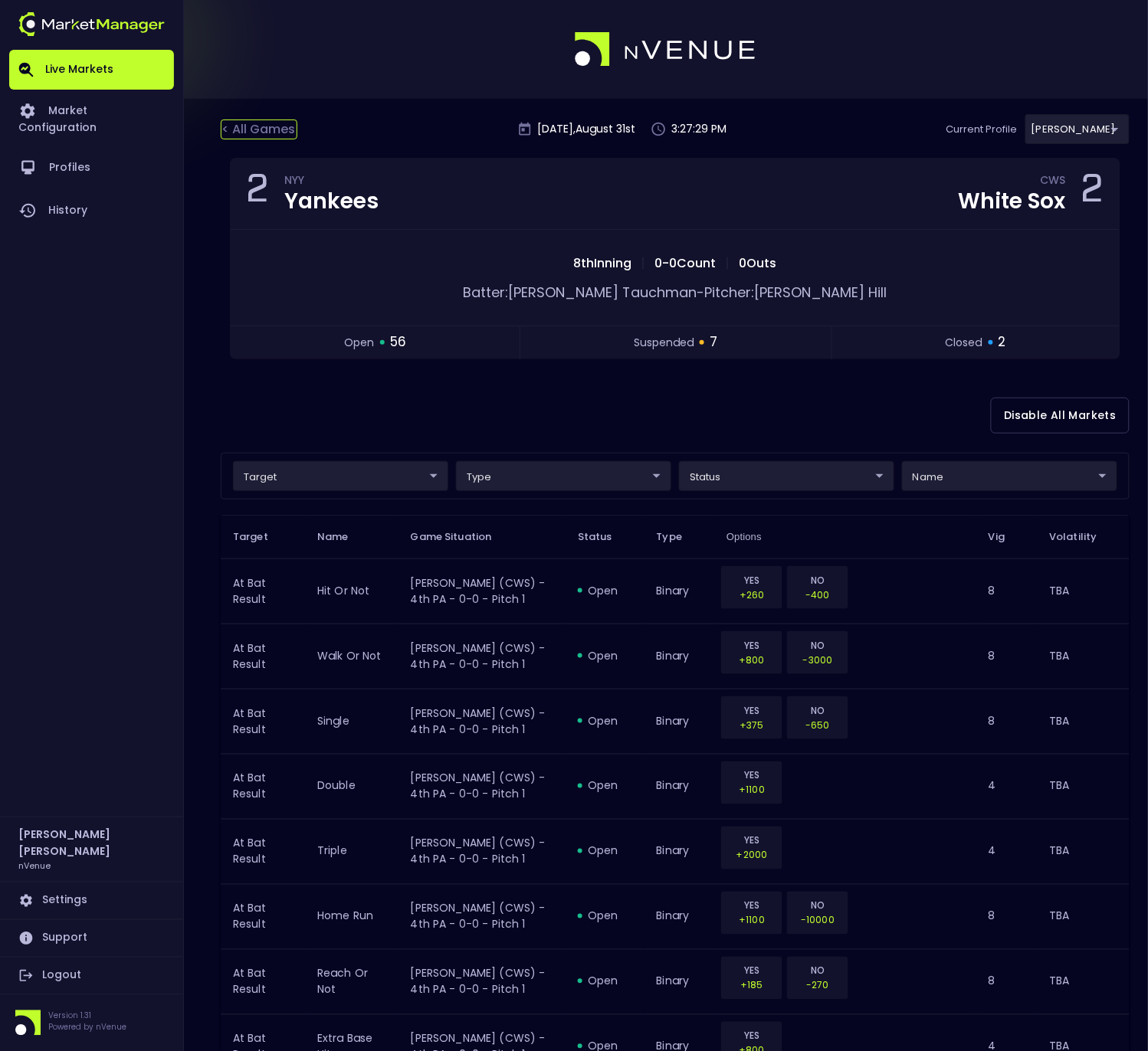
click at [255, 129] on div "< All Games" at bounding box center [258, 129] width 76 height 20
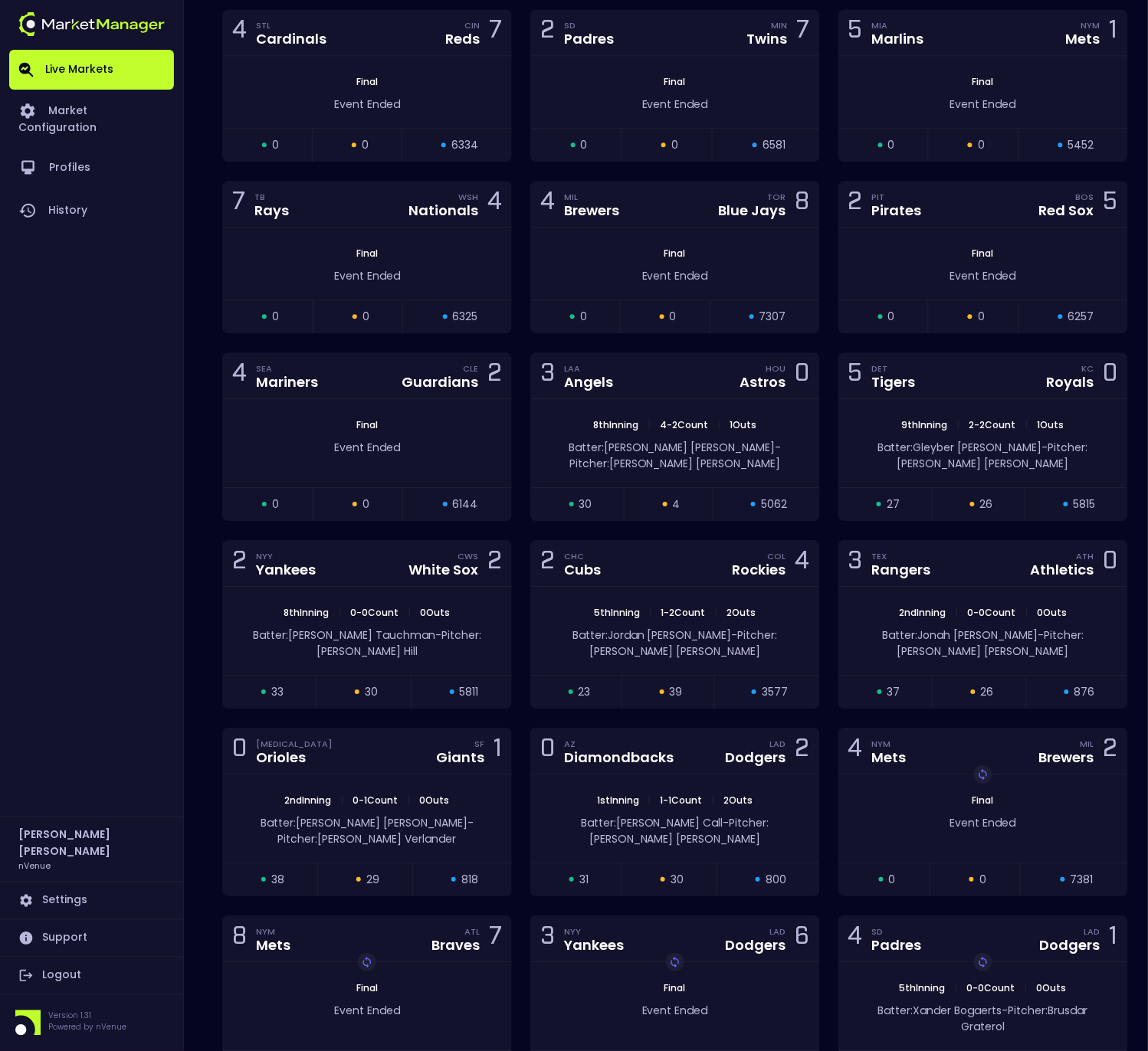
scroll to position [2425, 0]
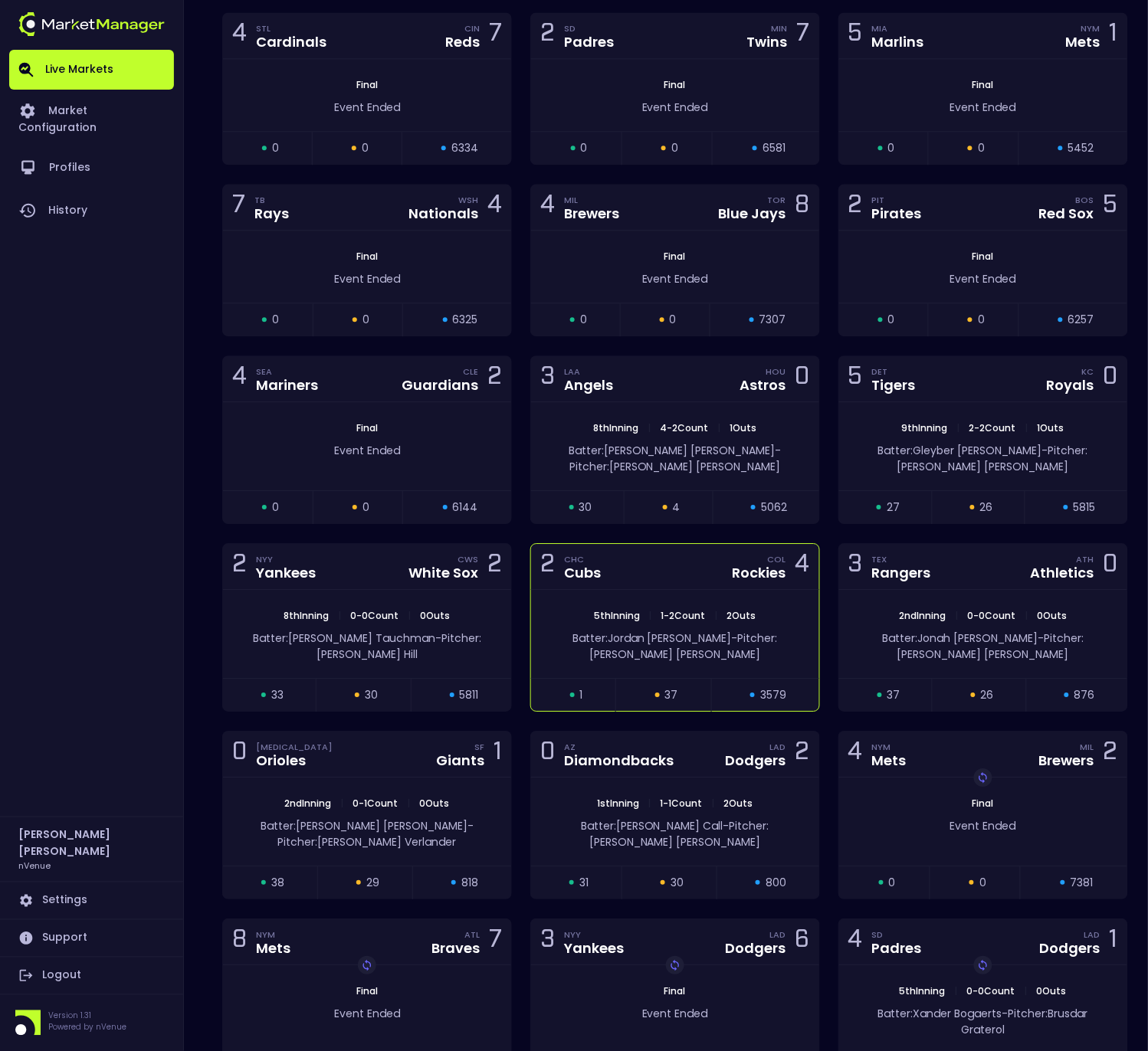
click at [640, 568] on div "2 CHC Cubs COL Rockies 4" at bounding box center [675, 566] width 288 height 46
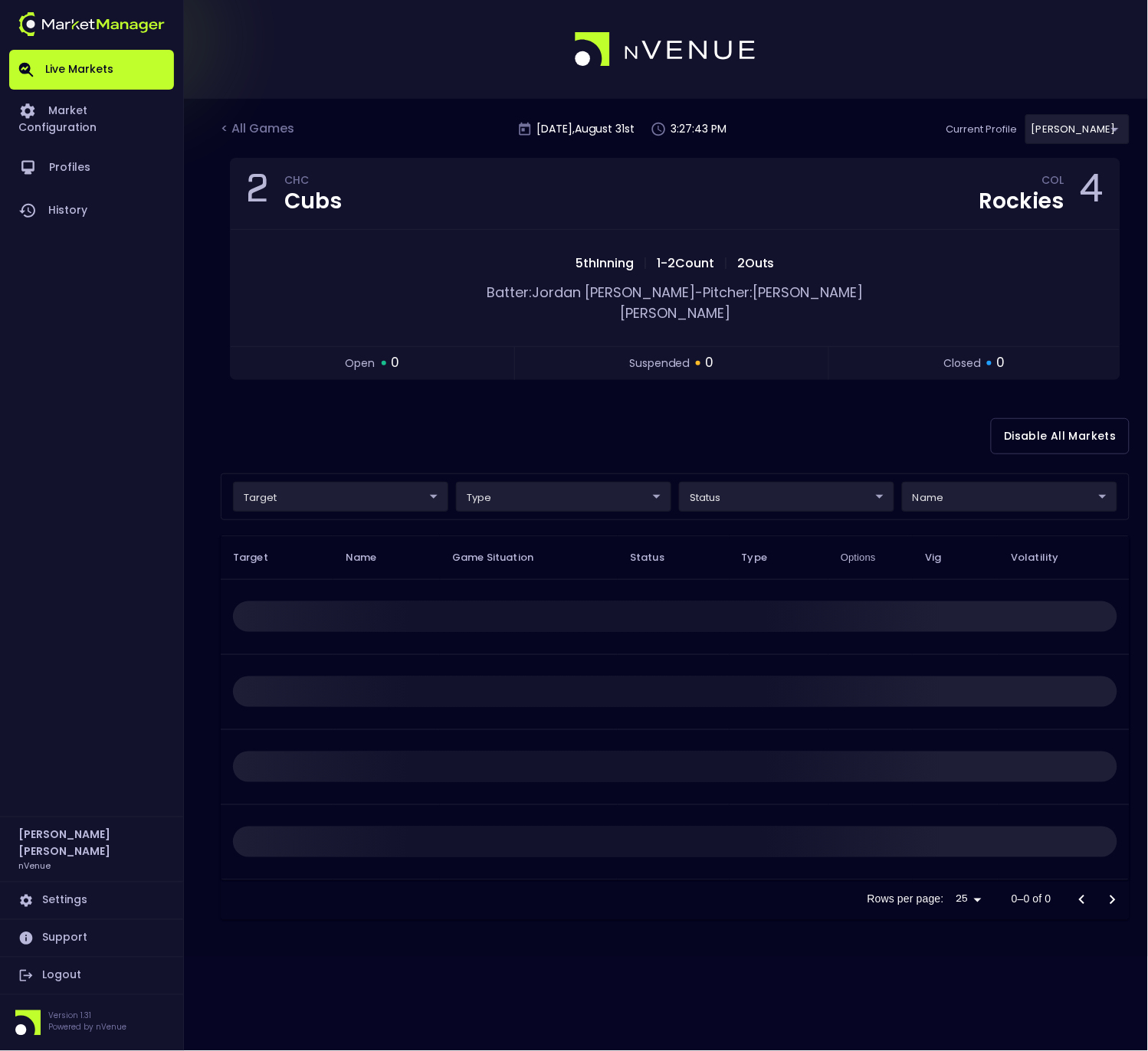
scroll to position [0, 0]
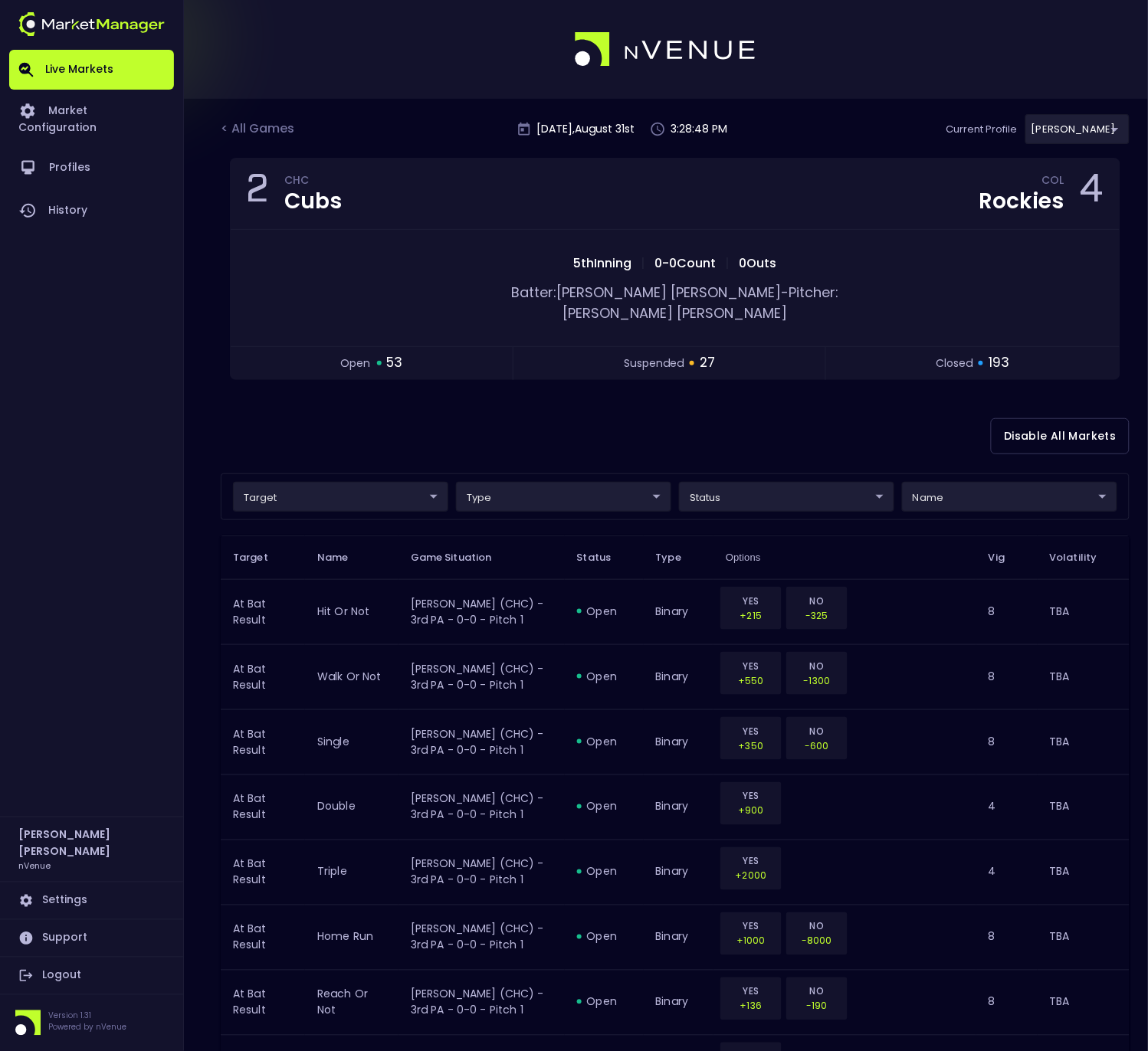
click at [243, 117] on div "< All Games [DATE] 3:28:48 PM Current Profile [PERSON_NAME] 0a763355-b225-40e6-…" at bounding box center [675, 136] width 909 height 44
click at [249, 128] on div "< All Games" at bounding box center [258, 129] width 76 height 20
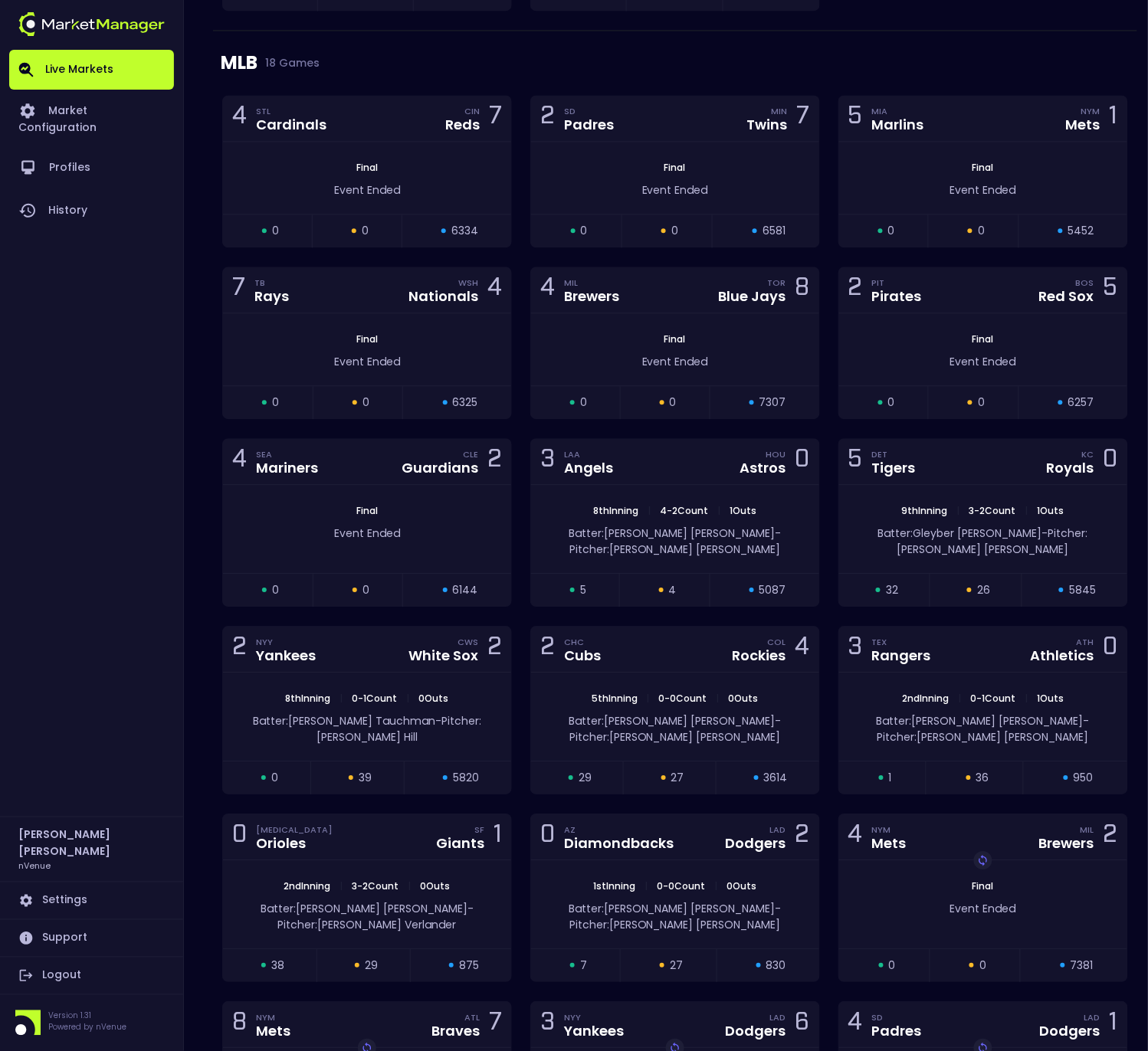
scroll to position [2349, 0]
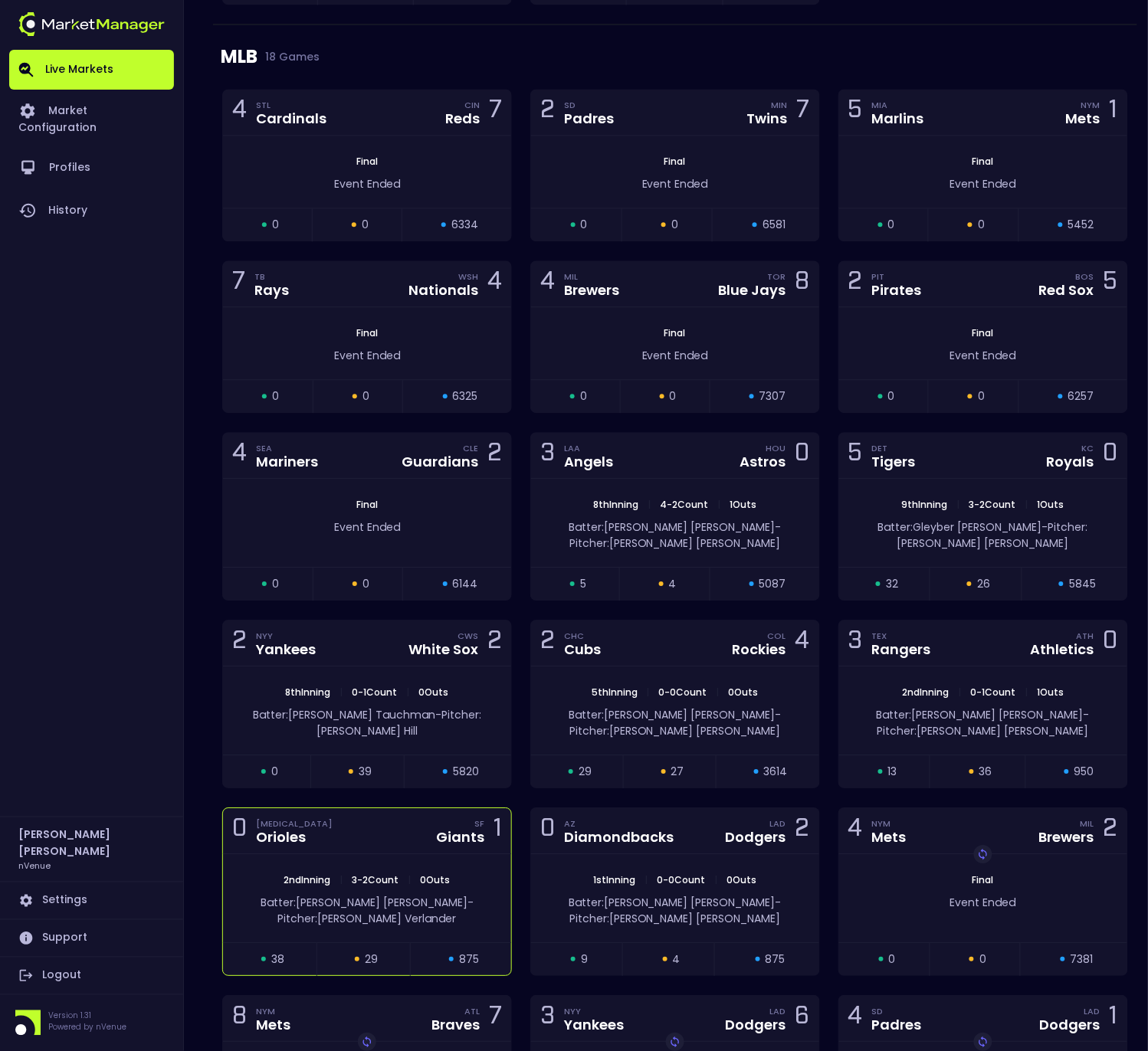
click at [389, 822] on div "0 [MEDICAL_DATA] Orioles SF Giants 1" at bounding box center [367, 831] width 288 height 46
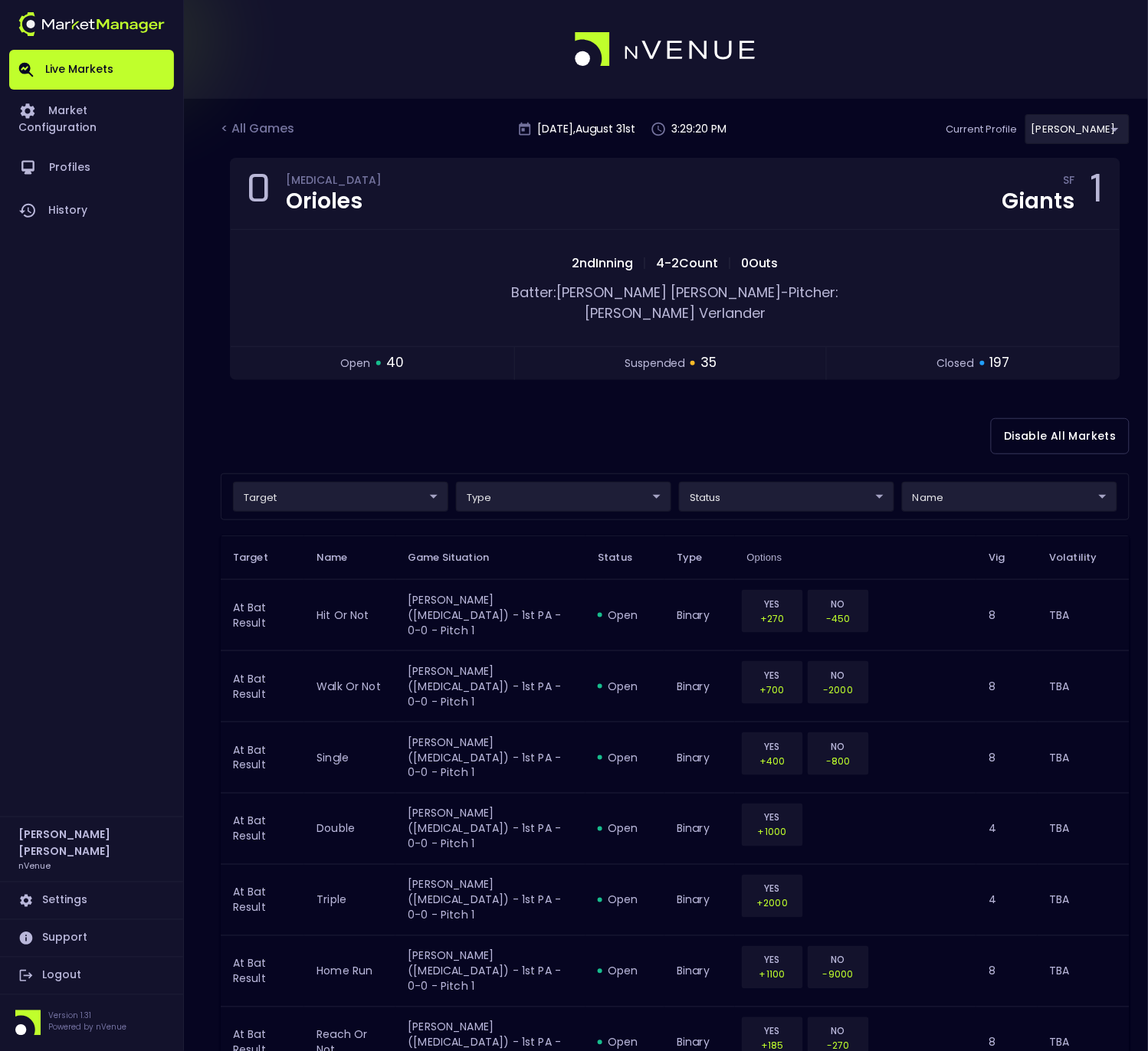
click at [273, 139] on div "< All Games [DATE] 3:29:20 PM Current Profile [PERSON_NAME] 0a763355-b225-40e6-…" at bounding box center [675, 136] width 909 height 44
click at [273, 137] on div "< All Games" at bounding box center [258, 129] width 76 height 20
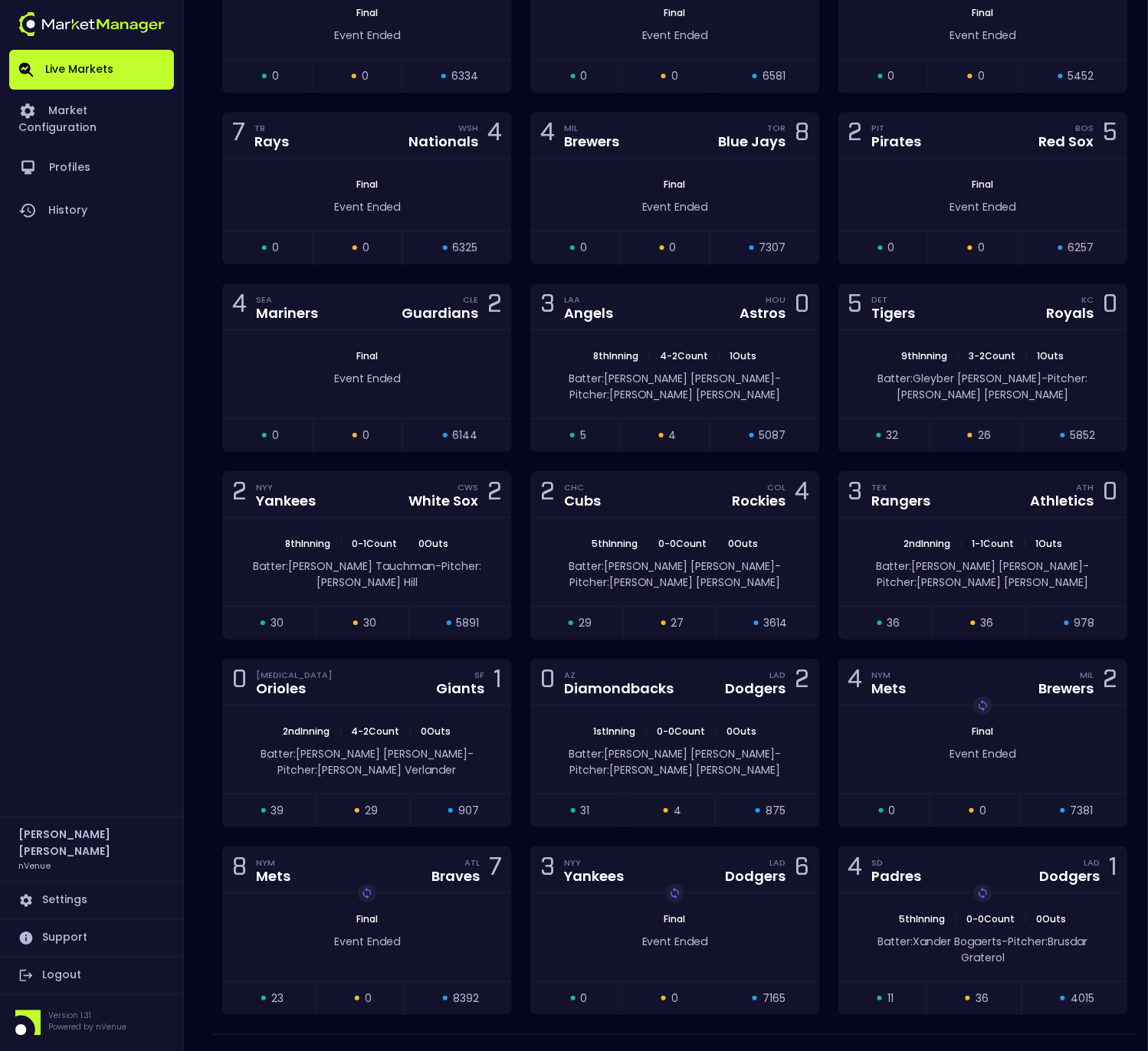
scroll to position [2496, 0]
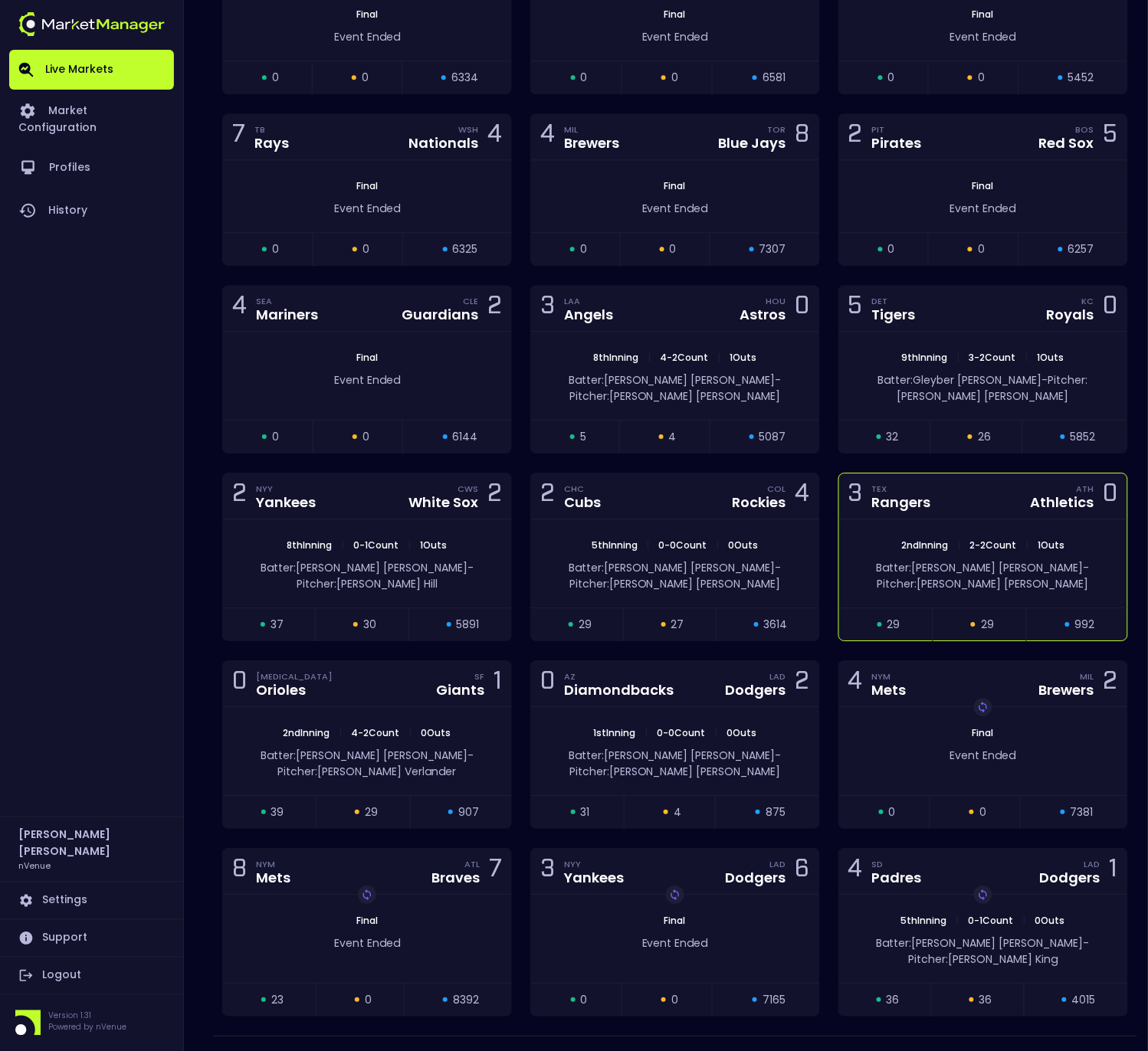
click at [1015, 539] on span "2 - 2 Count" at bounding box center [993, 545] width 56 height 13
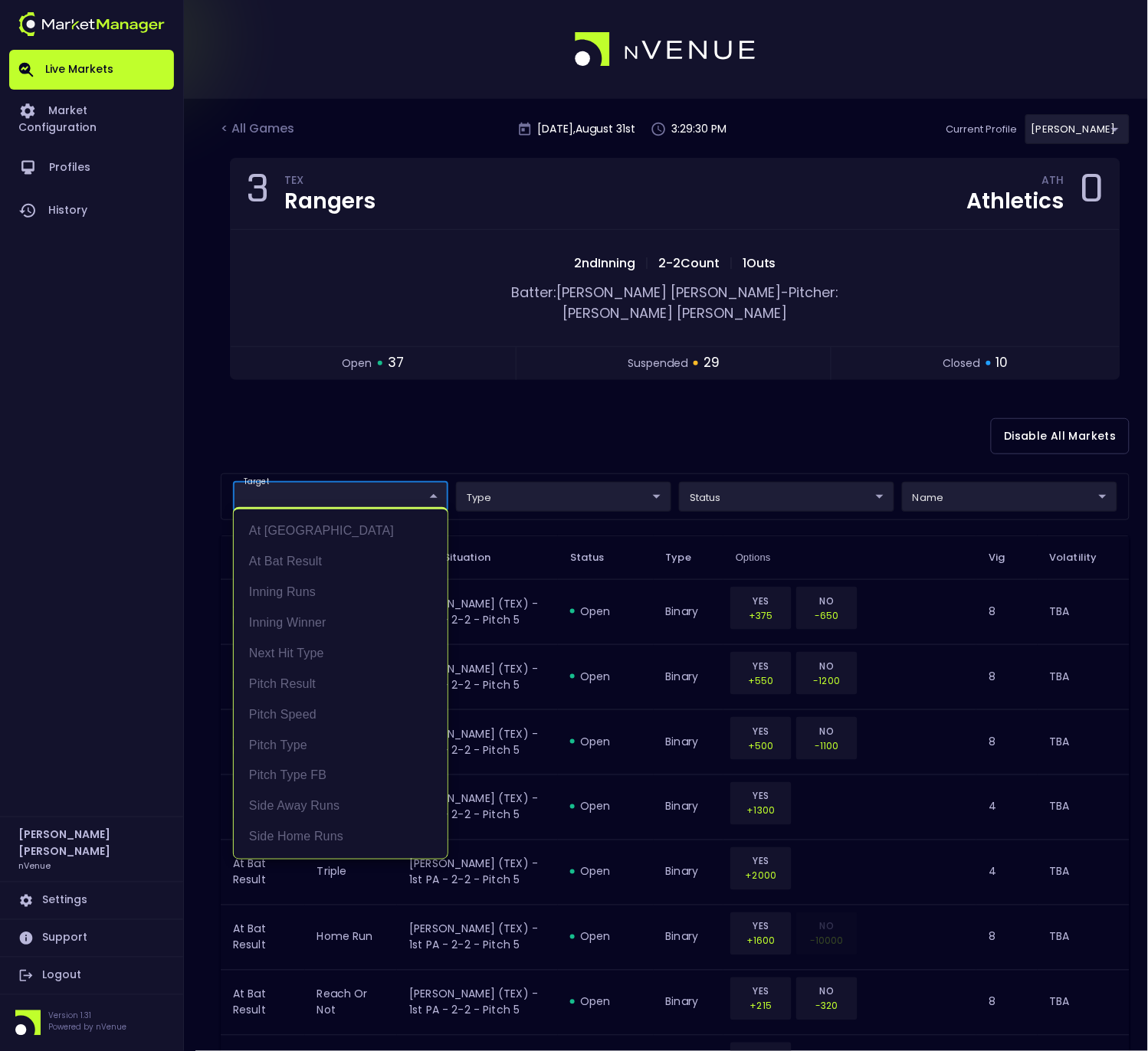
click at [433, 477] on div at bounding box center [574, 525] width 1148 height 1051
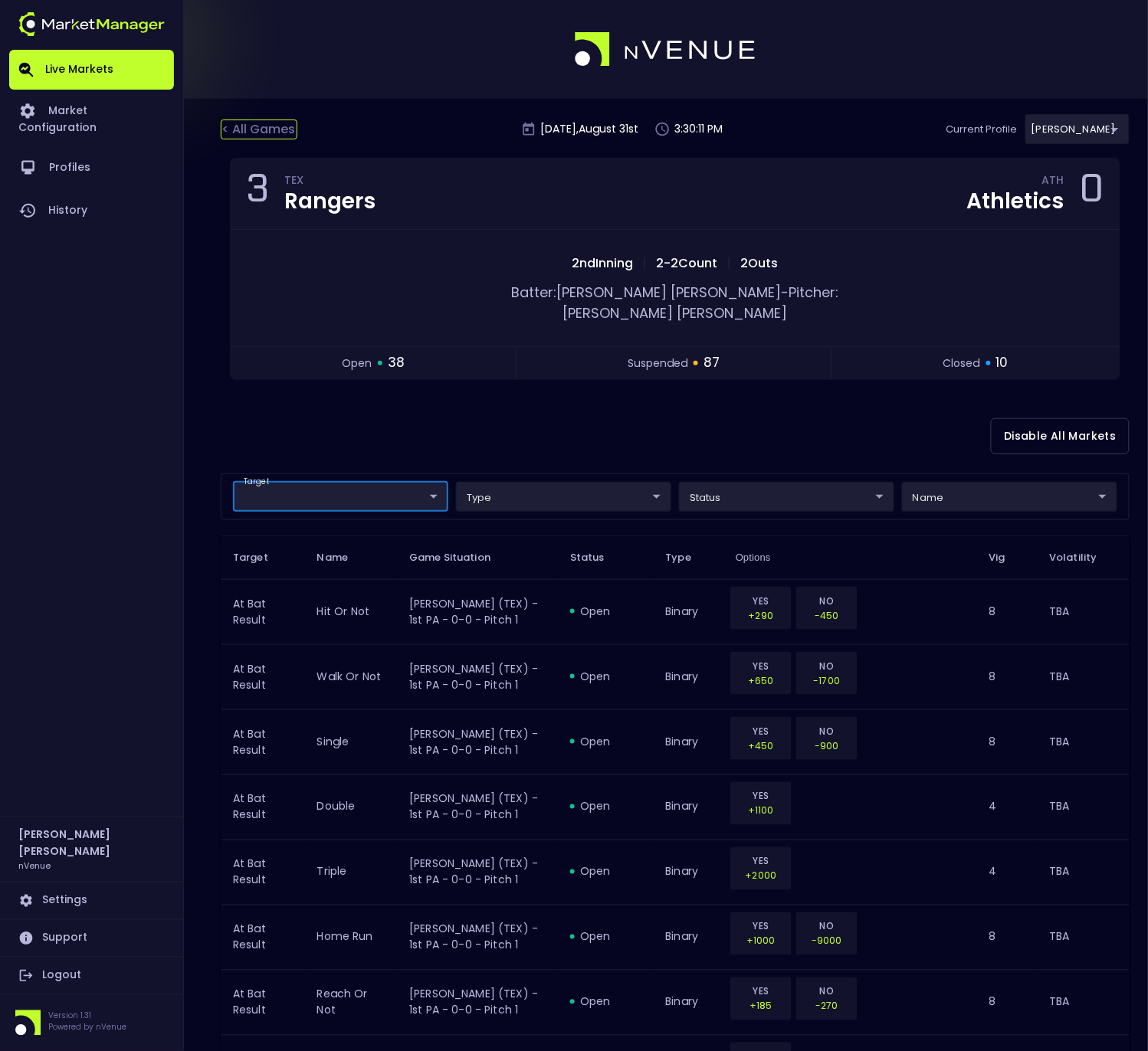
click at [249, 131] on div "< All Games" at bounding box center [258, 129] width 76 height 20
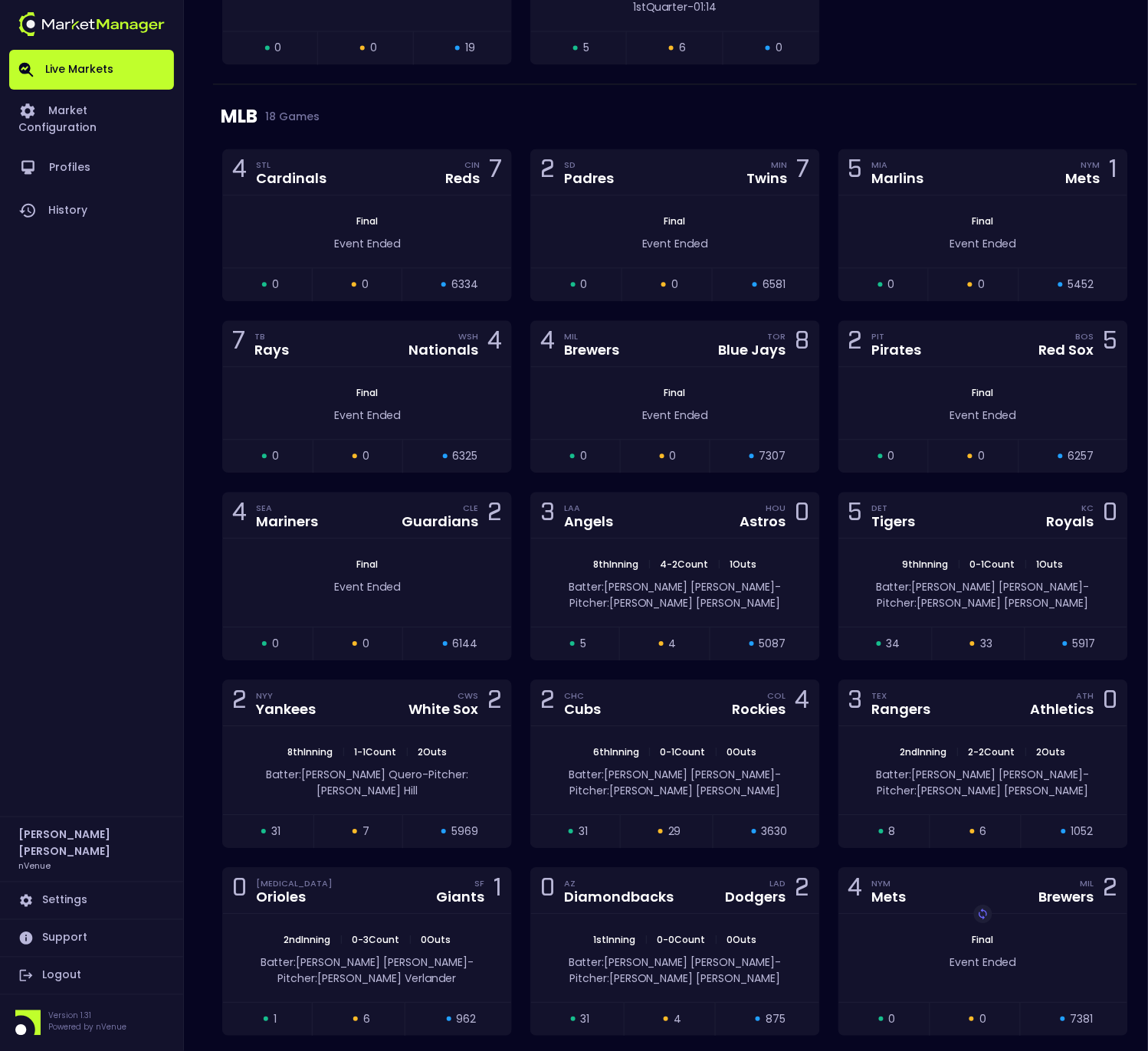
scroll to position [2297, 0]
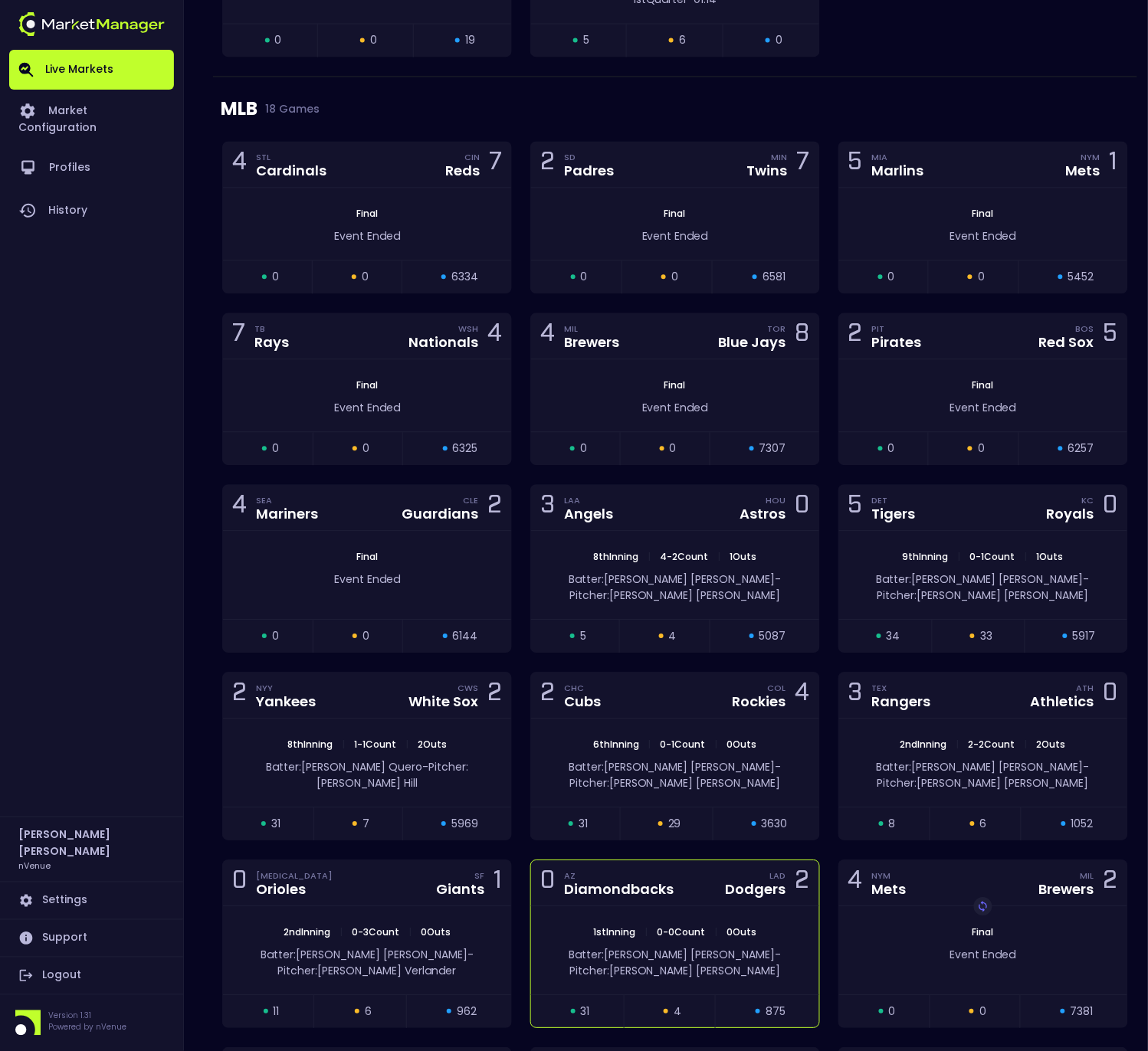
click at [648, 883] on div "Diamondbacks" at bounding box center [619, 889] width 110 height 14
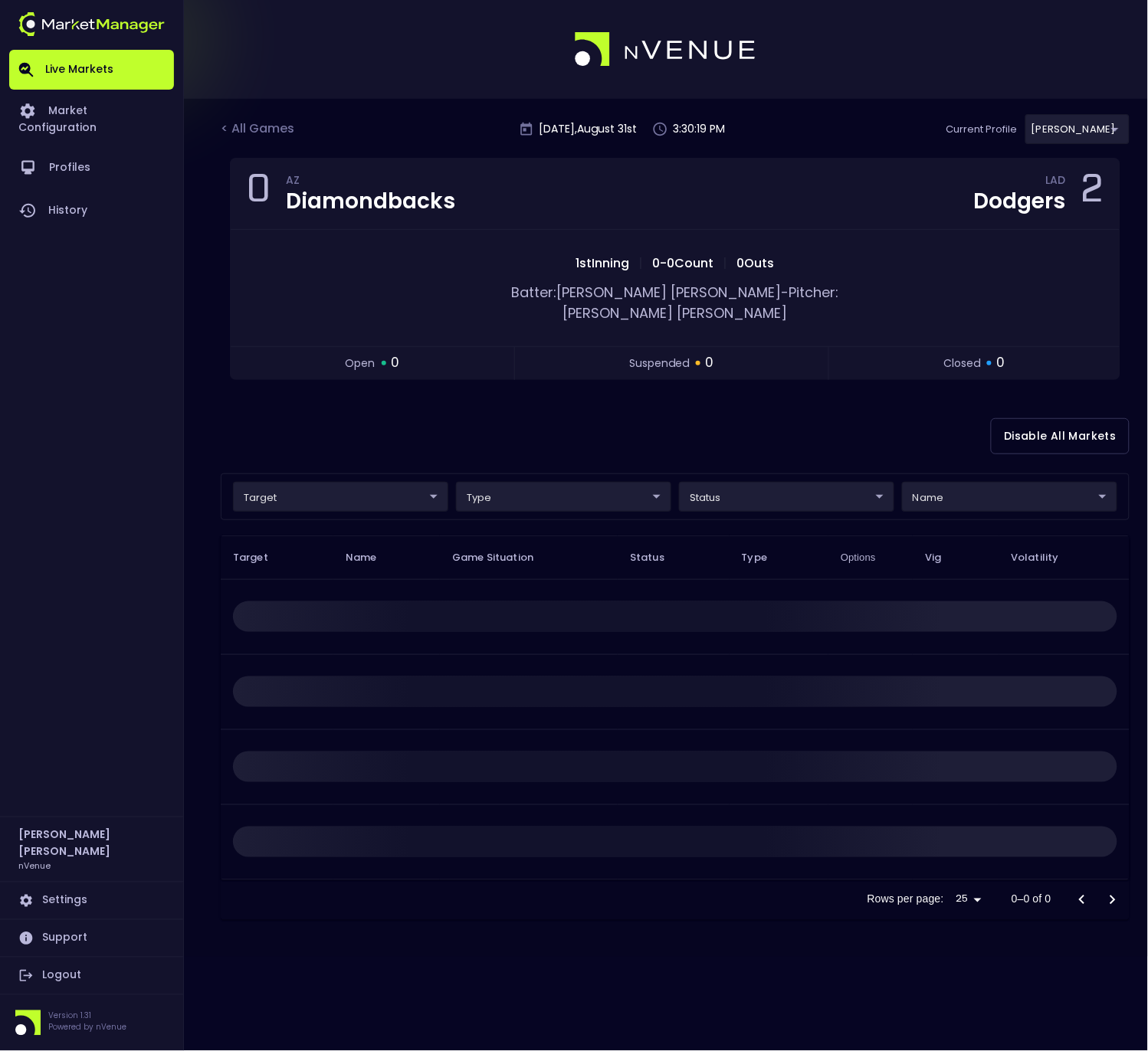
scroll to position [0, 0]
